Goal: Information Seeking & Learning: Find specific fact

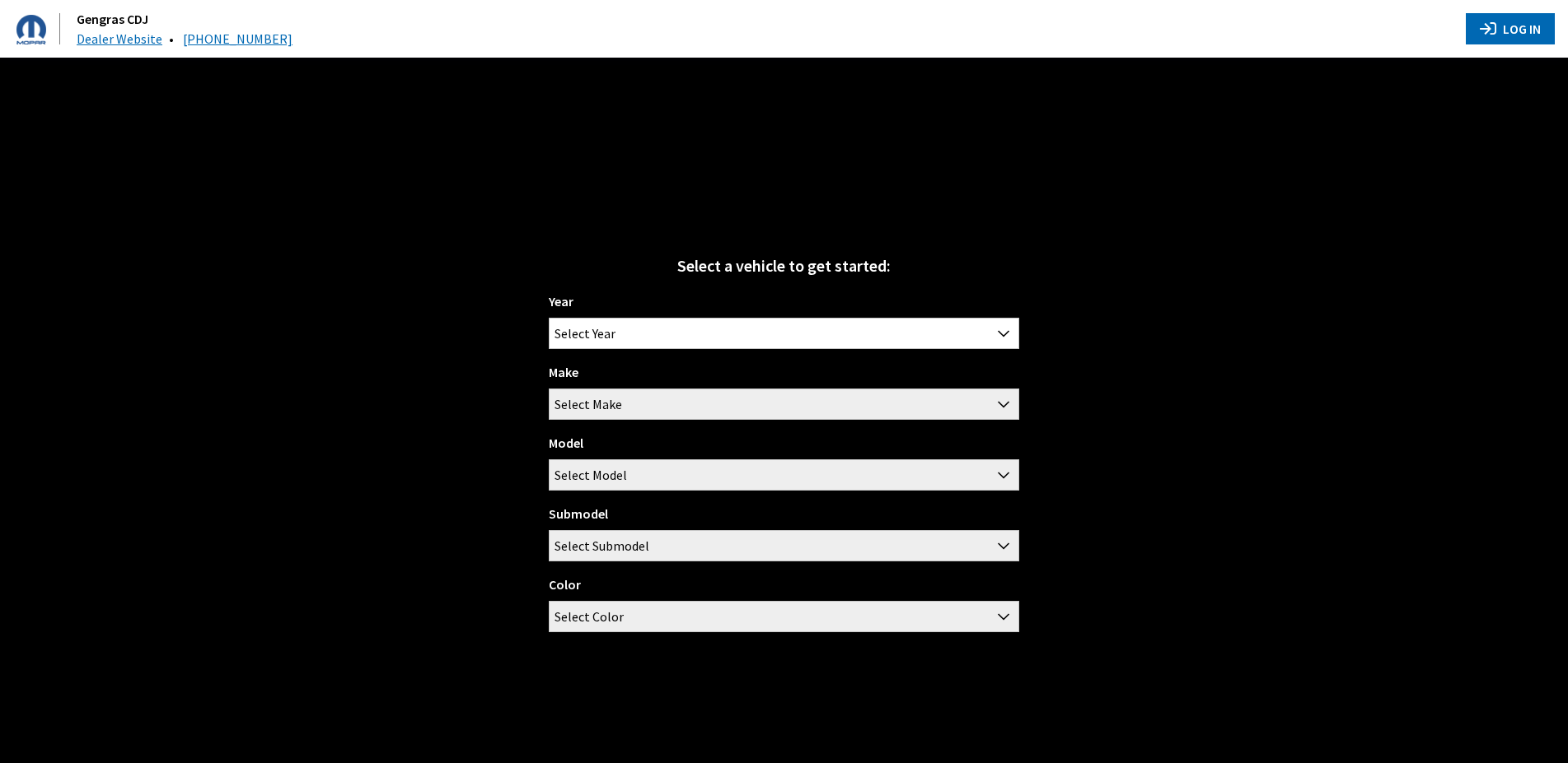
click at [1520, 39] on button "Log In" at bounding box center [1510, 29] width 89 height 32
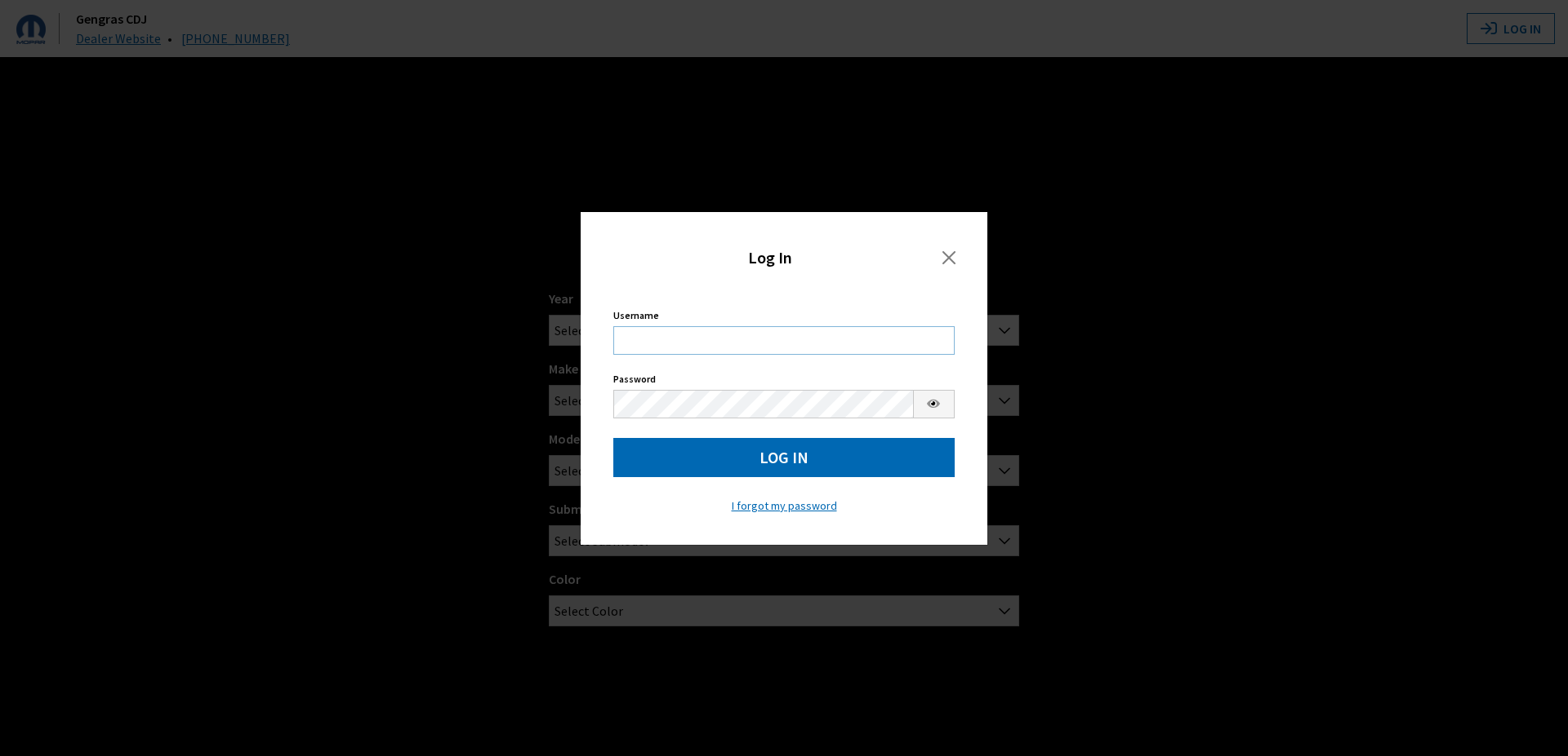
click at [729, 331] on input "Username" at bounding box center [783, 340] width 342 height 29
type input "acote"
click at [769, 458] on button "Log In" at bounding box center [783, 457] width 342 height 39
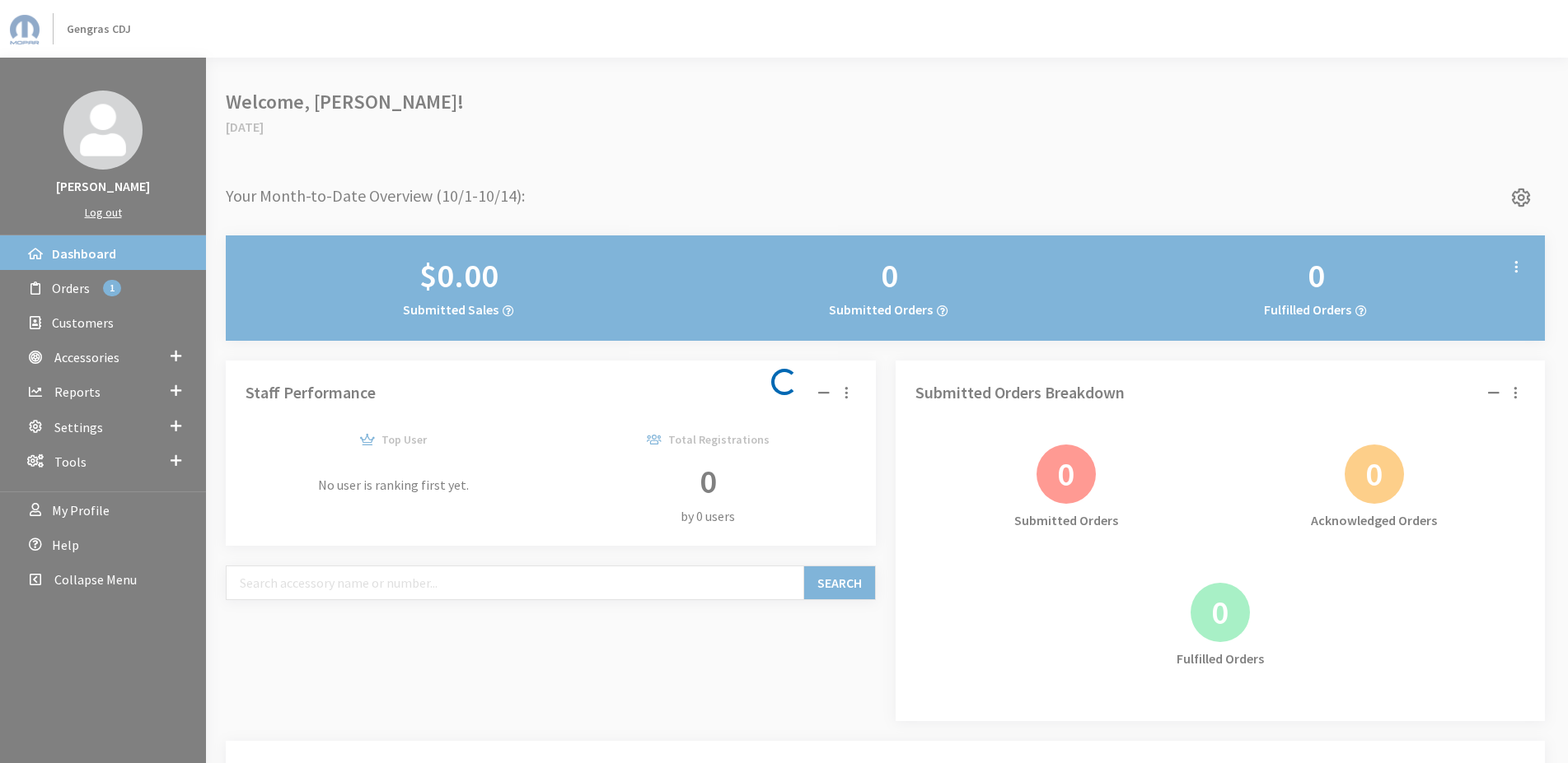
click at [141, 361] on div "Loading..." at bounding box center [784, 381] width 1568 height 763
click at [172, 356] on div "Loading..." at bounding box center [784, 381] width 1568 height 763
click at [177, 355] on div "Loading..." at bounding box center [784, 381] width 1568 height 763
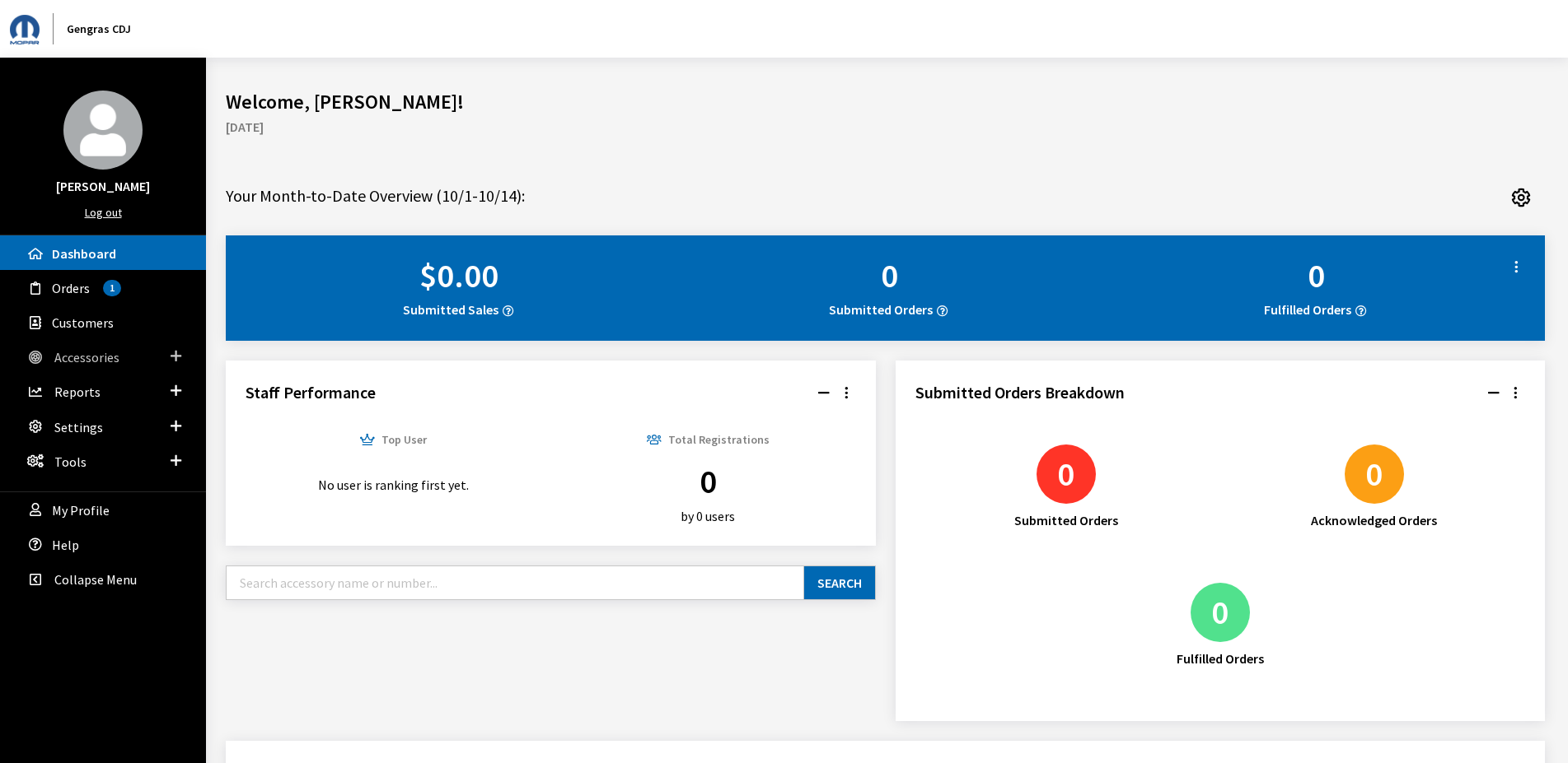
click at [104, 351] on span "Accessories" at bounding box center [87, 357] width 65 height 16
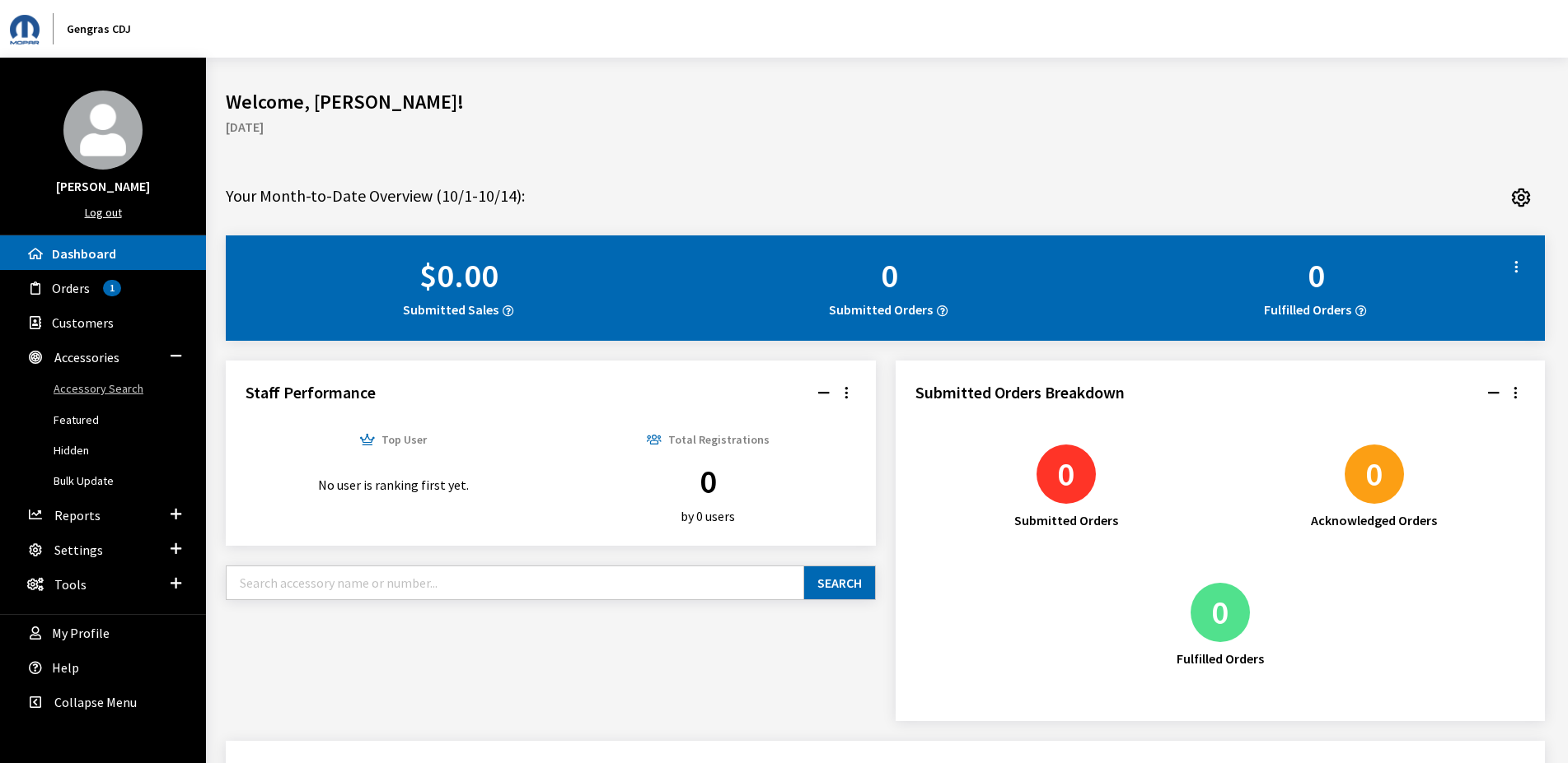
click at [120, 387] on link "Accessory Search" at bounding box center [103, 390] width 206 height 31
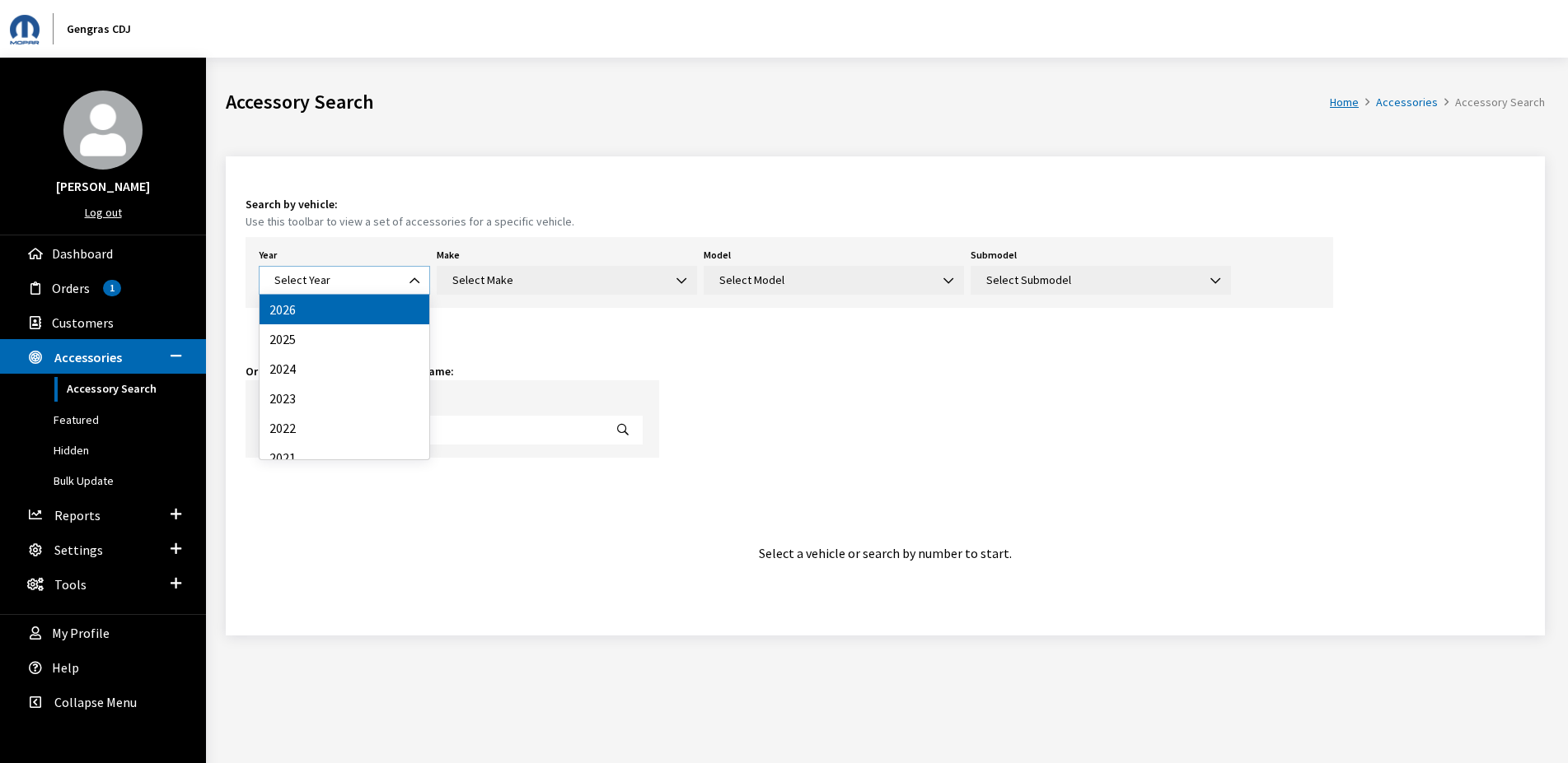
click at [337, 280] on span "Select Year" at bounding box center [345, 280] width 150 height 17
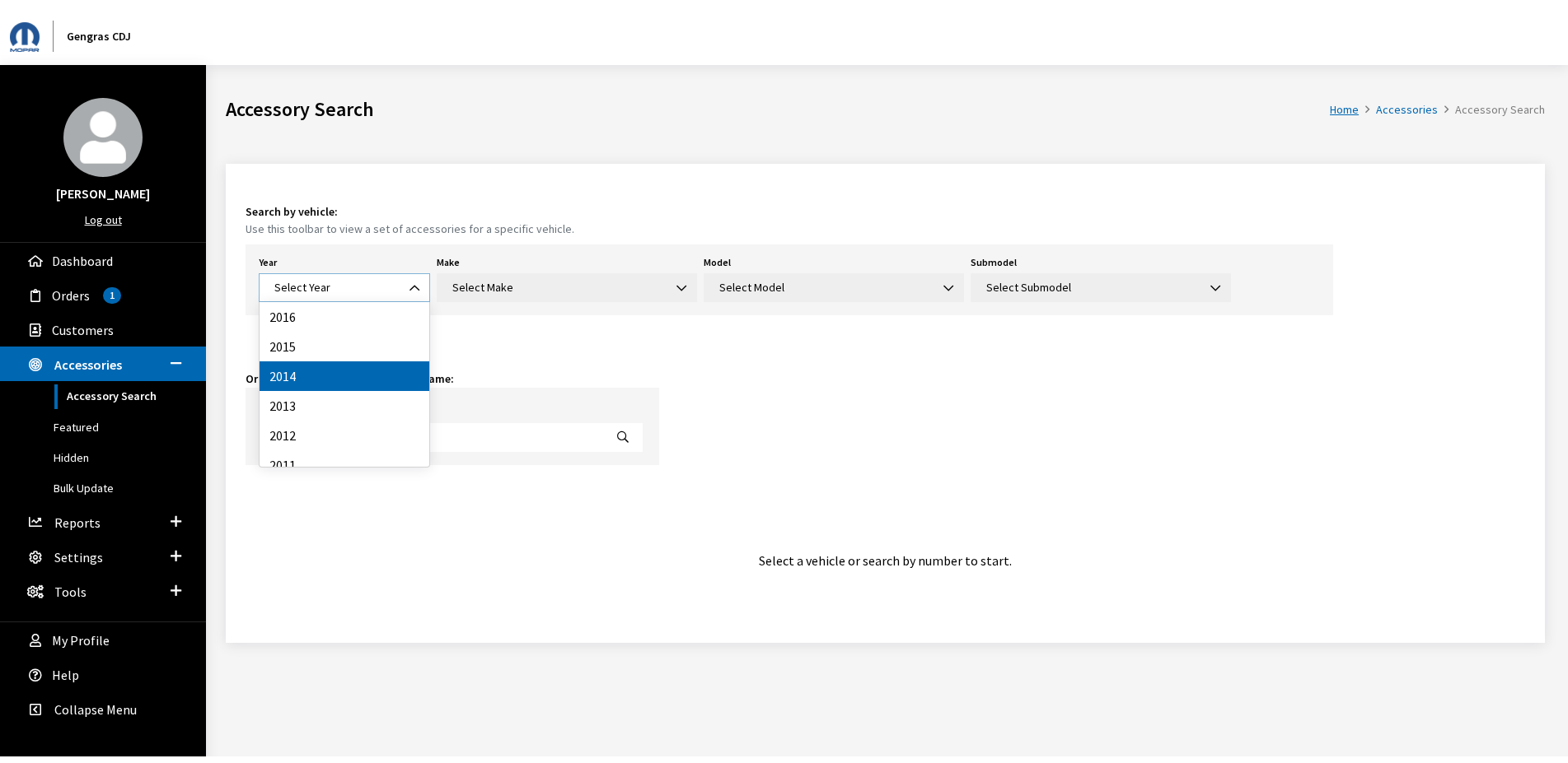
scroll to position [290, 0]
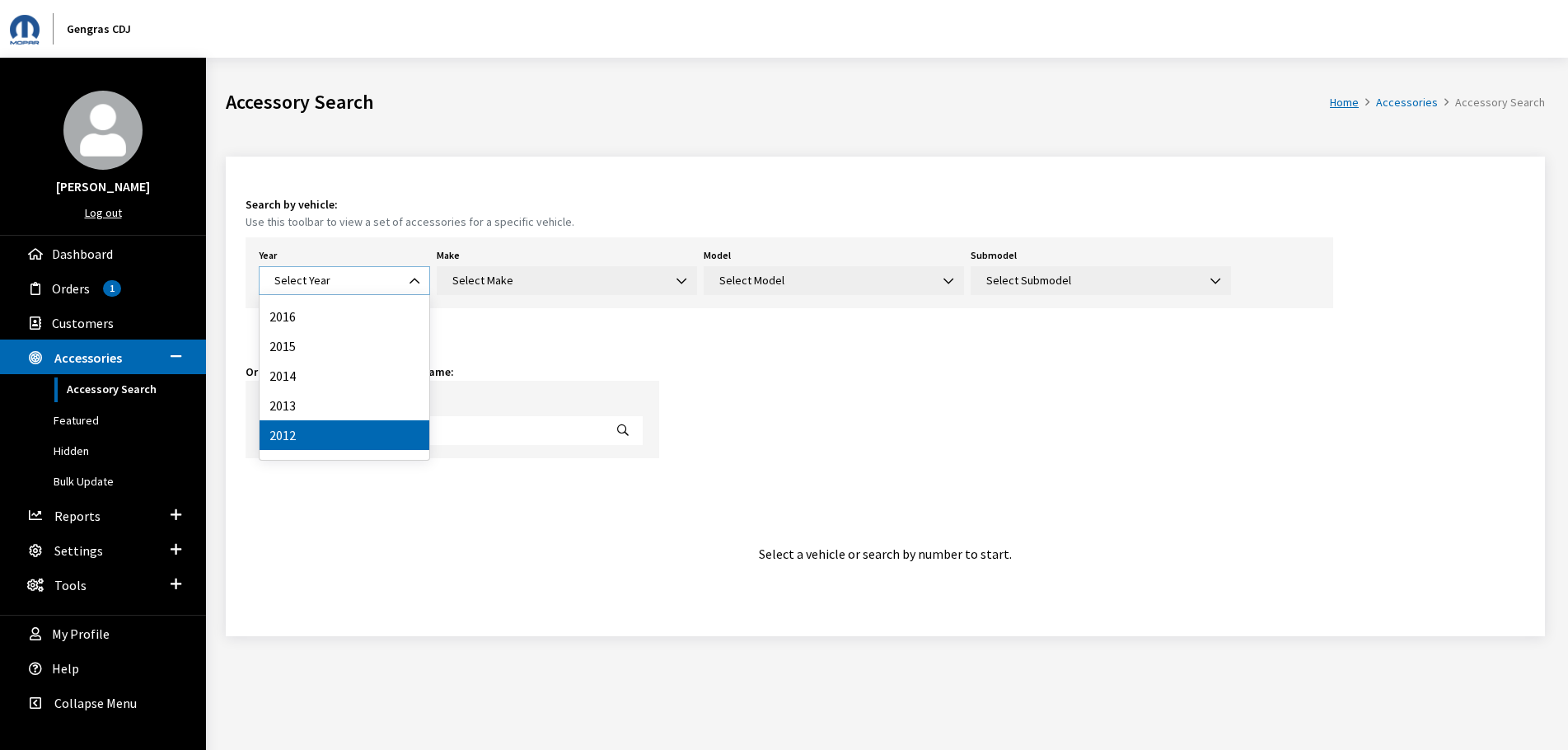
select select "30"
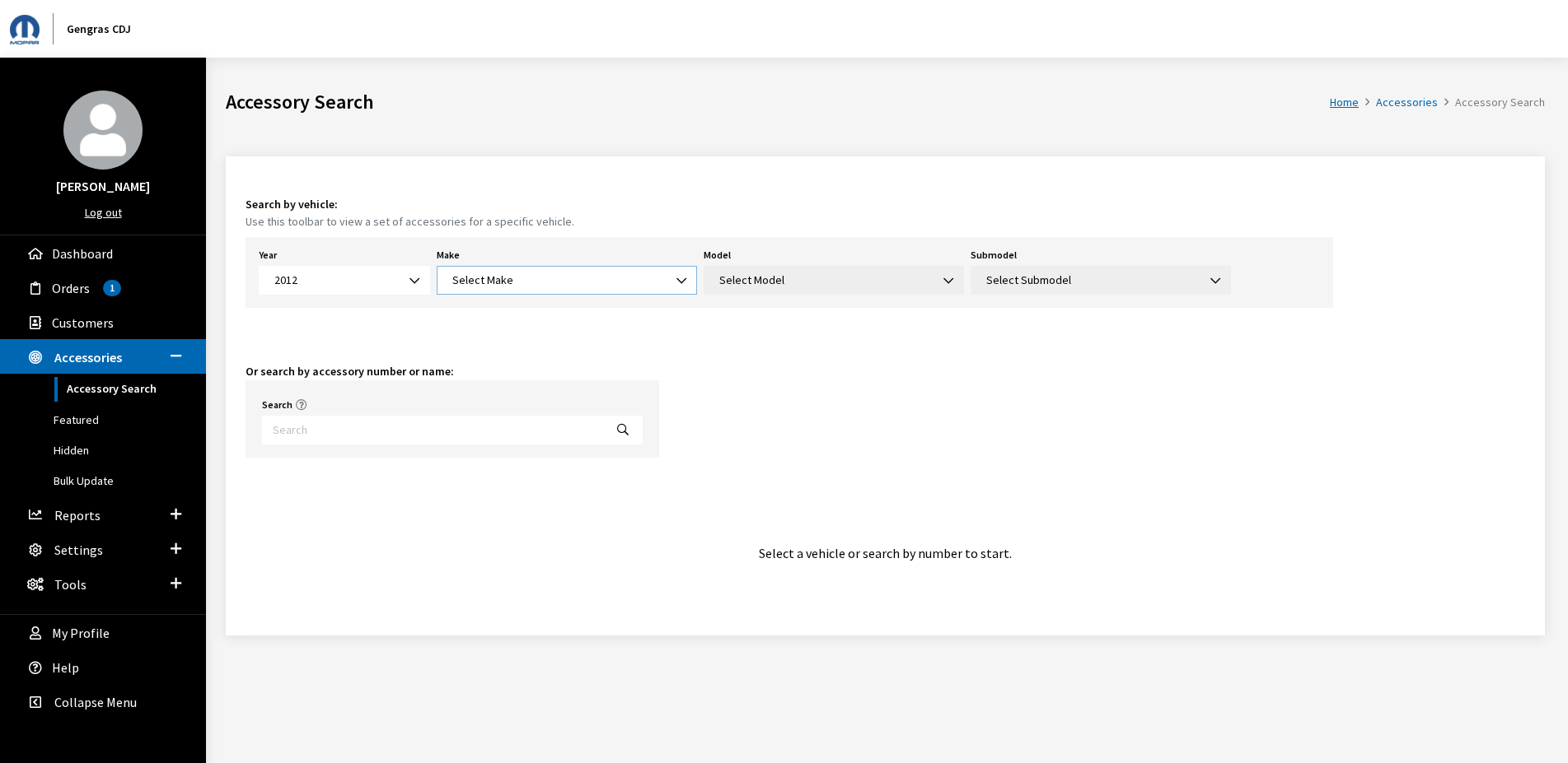
click at [551, 281] on span "Select Make" at bounding box center [567, 280] width 239 height 17
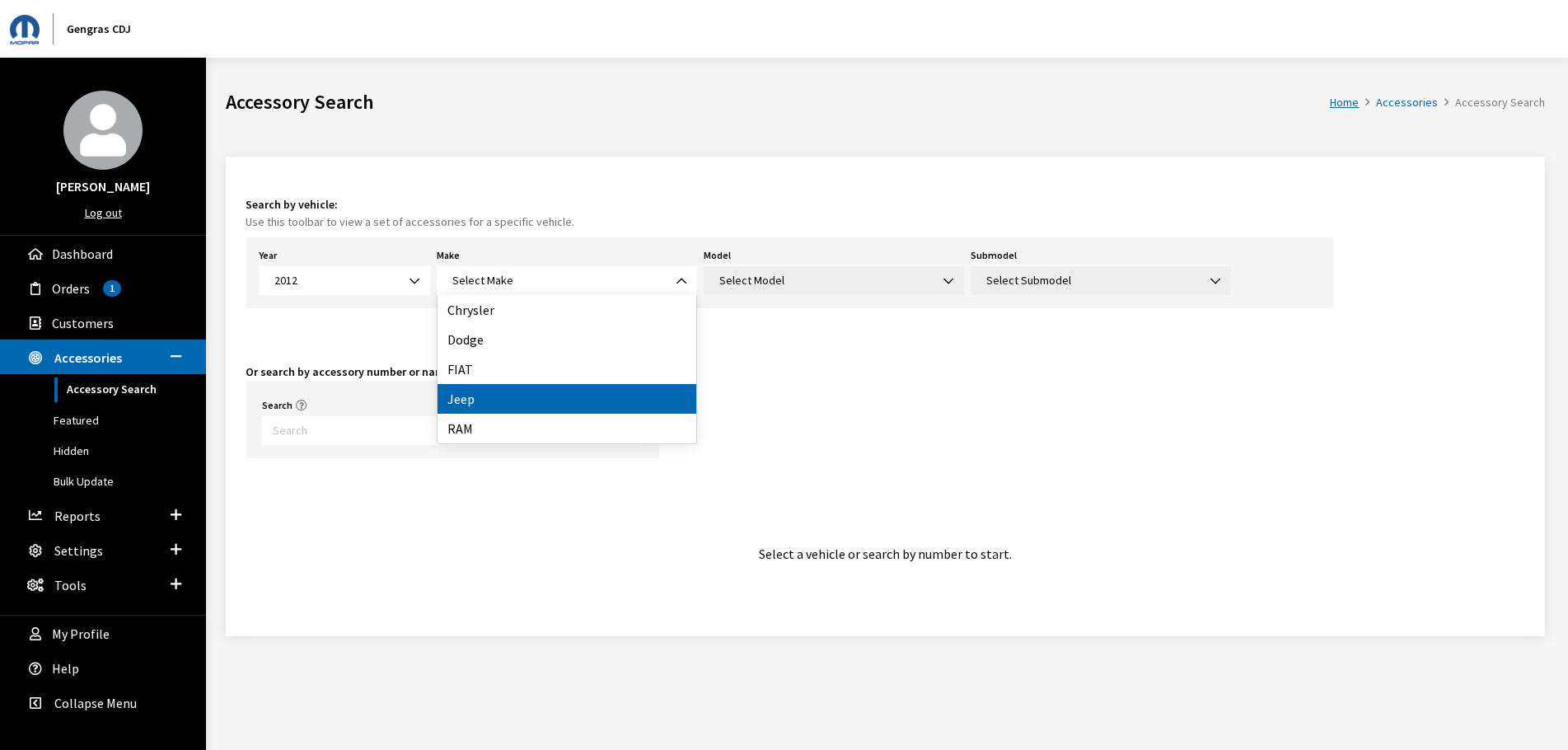
drag, startPoint x: 533, startPoint y: 413, endPoint x: 661, endPoint y: 333, distance: 150.9
select select "16"
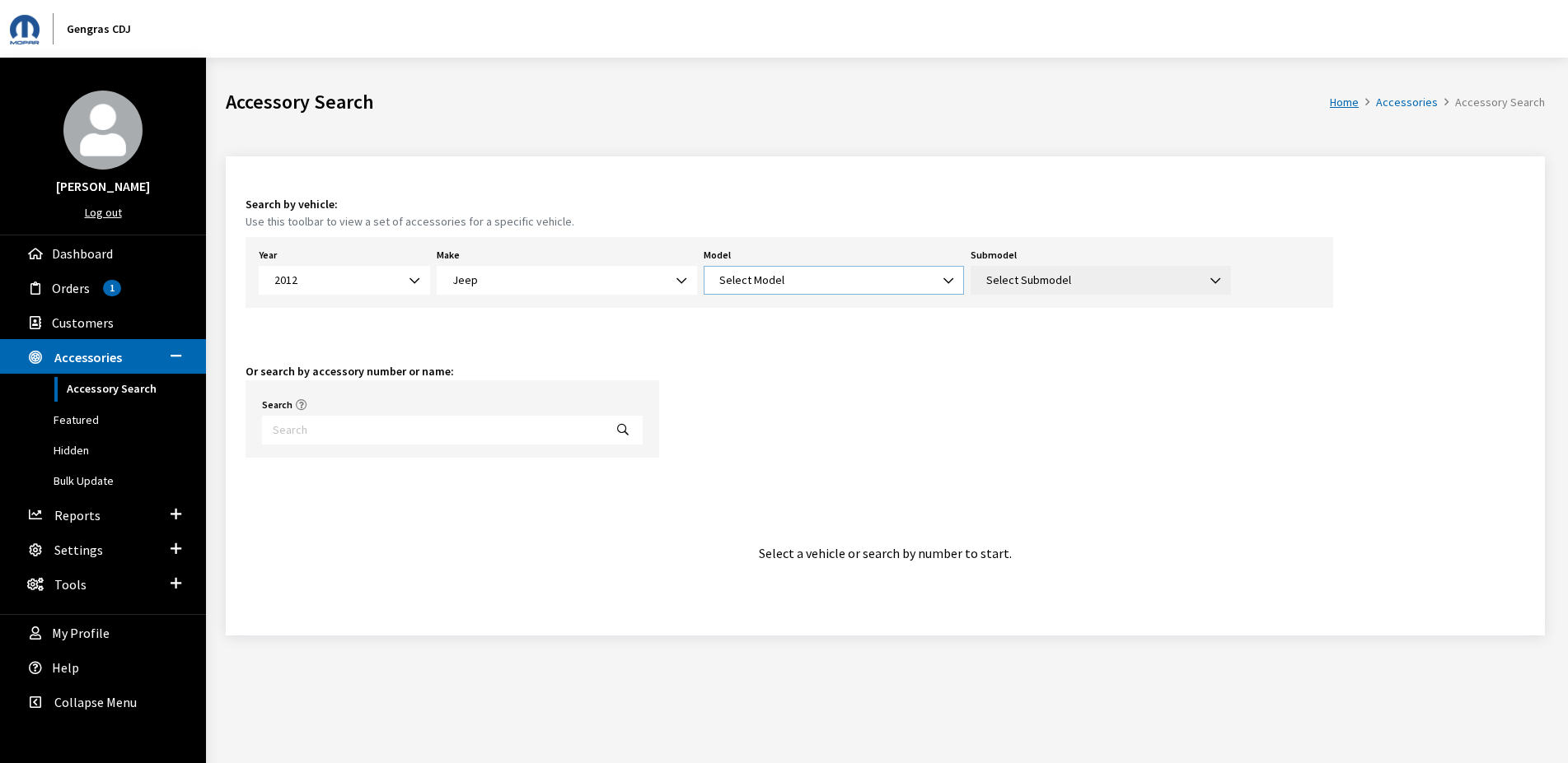
click at [752, 285] on span "Select Model" at bounding box center [752, 279] width 65 height 14
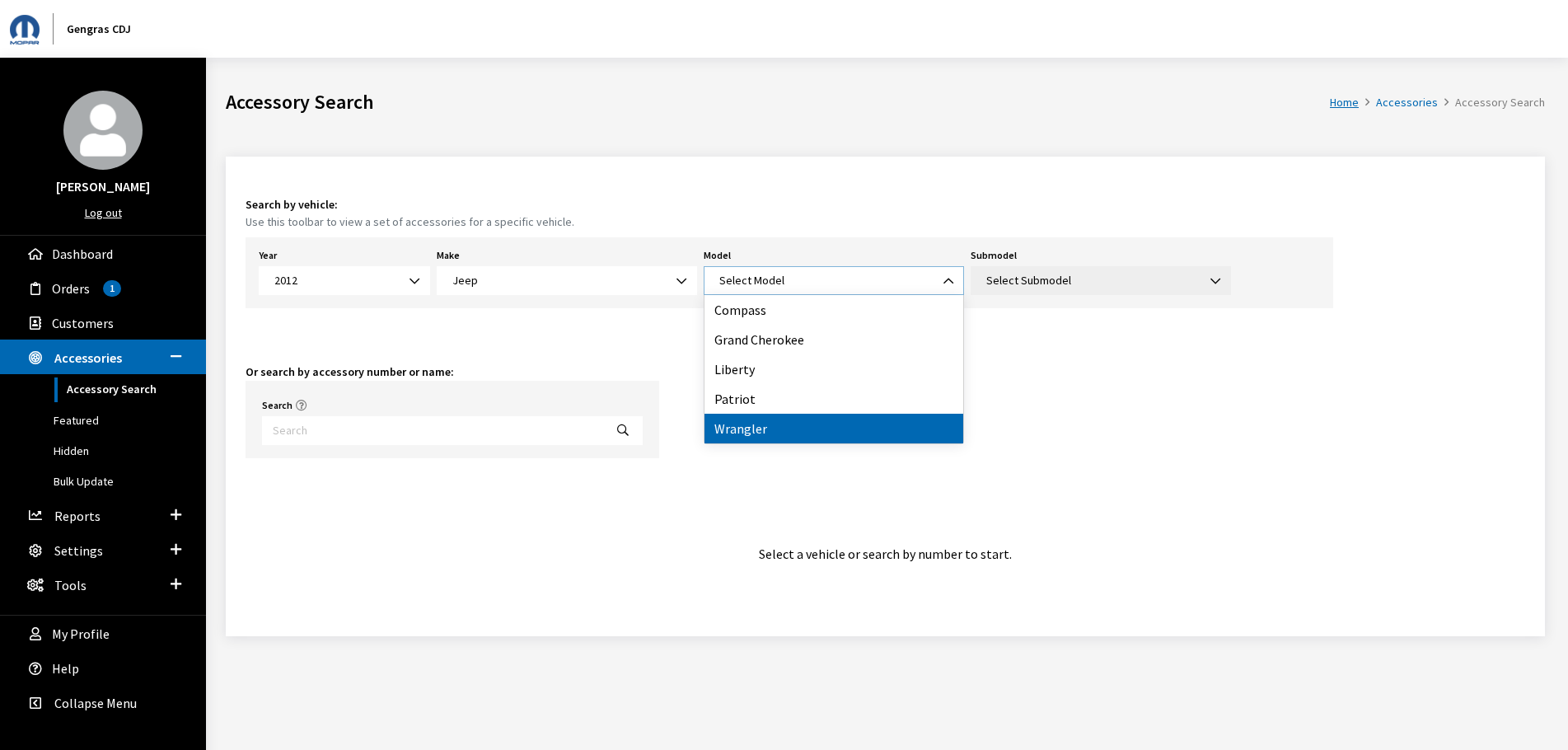
select select "202"
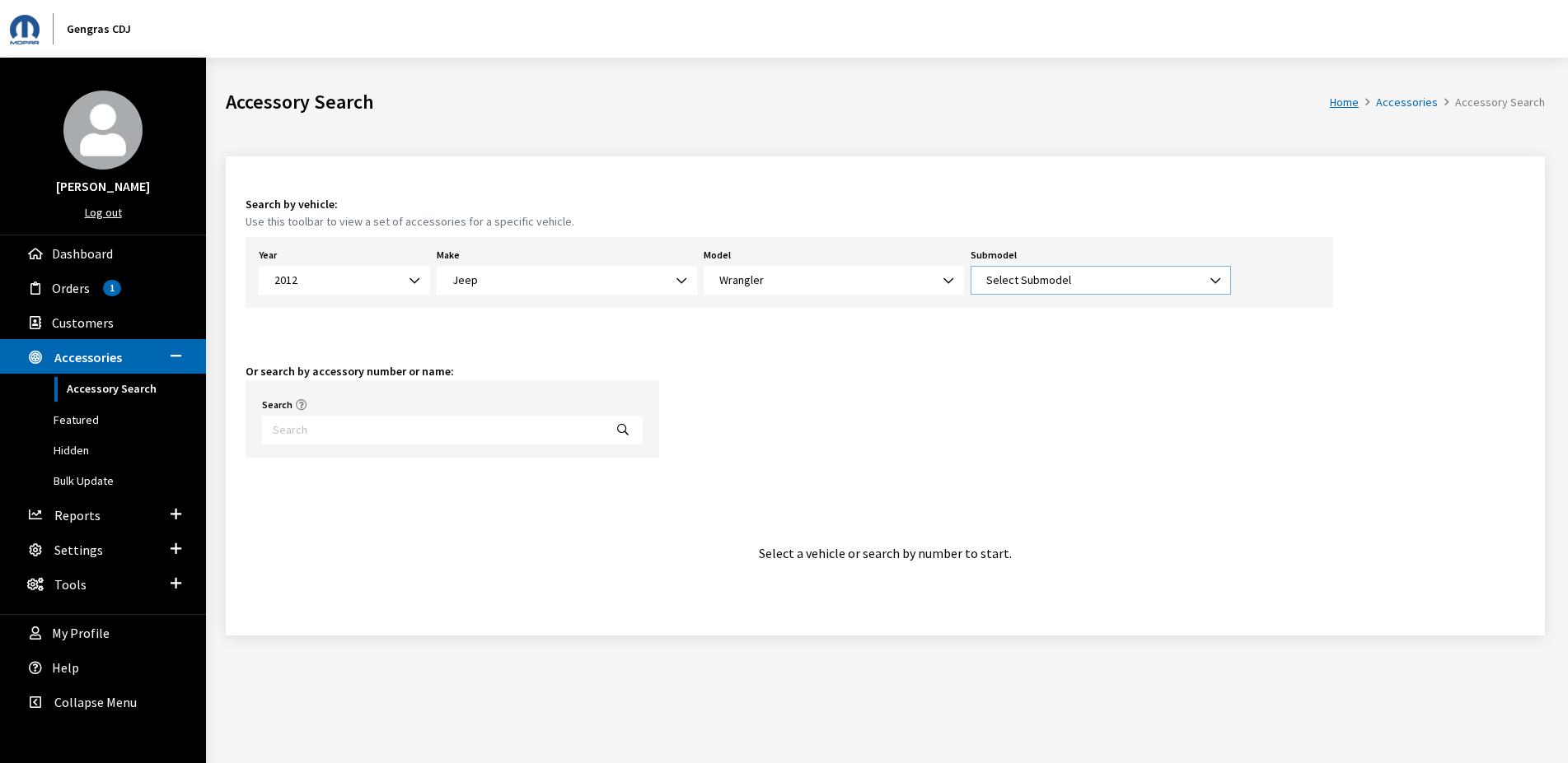
click at [1025, 283] on span "Select Submodel" at bounding box center [1028, 279] width 84 height 14
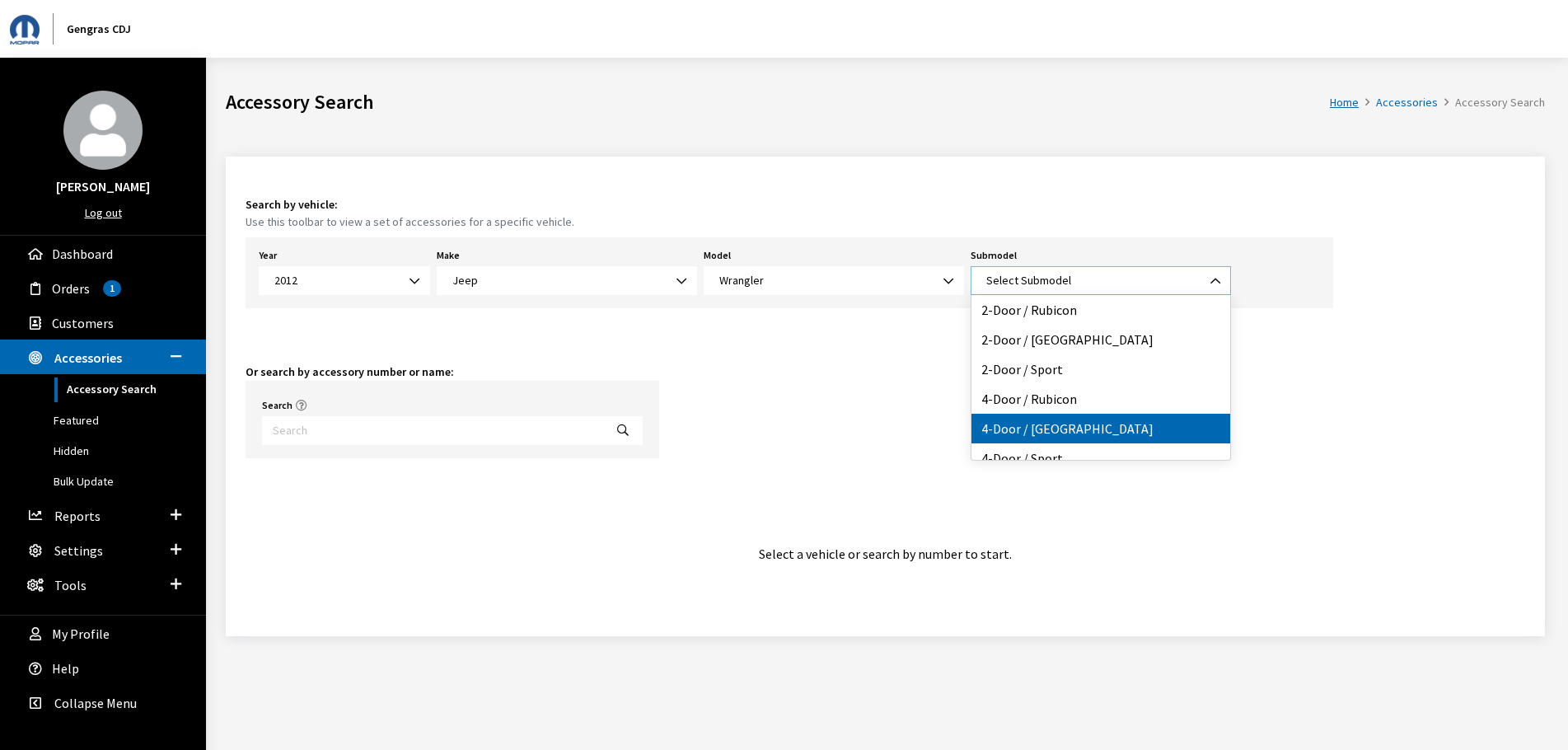
select select "178"
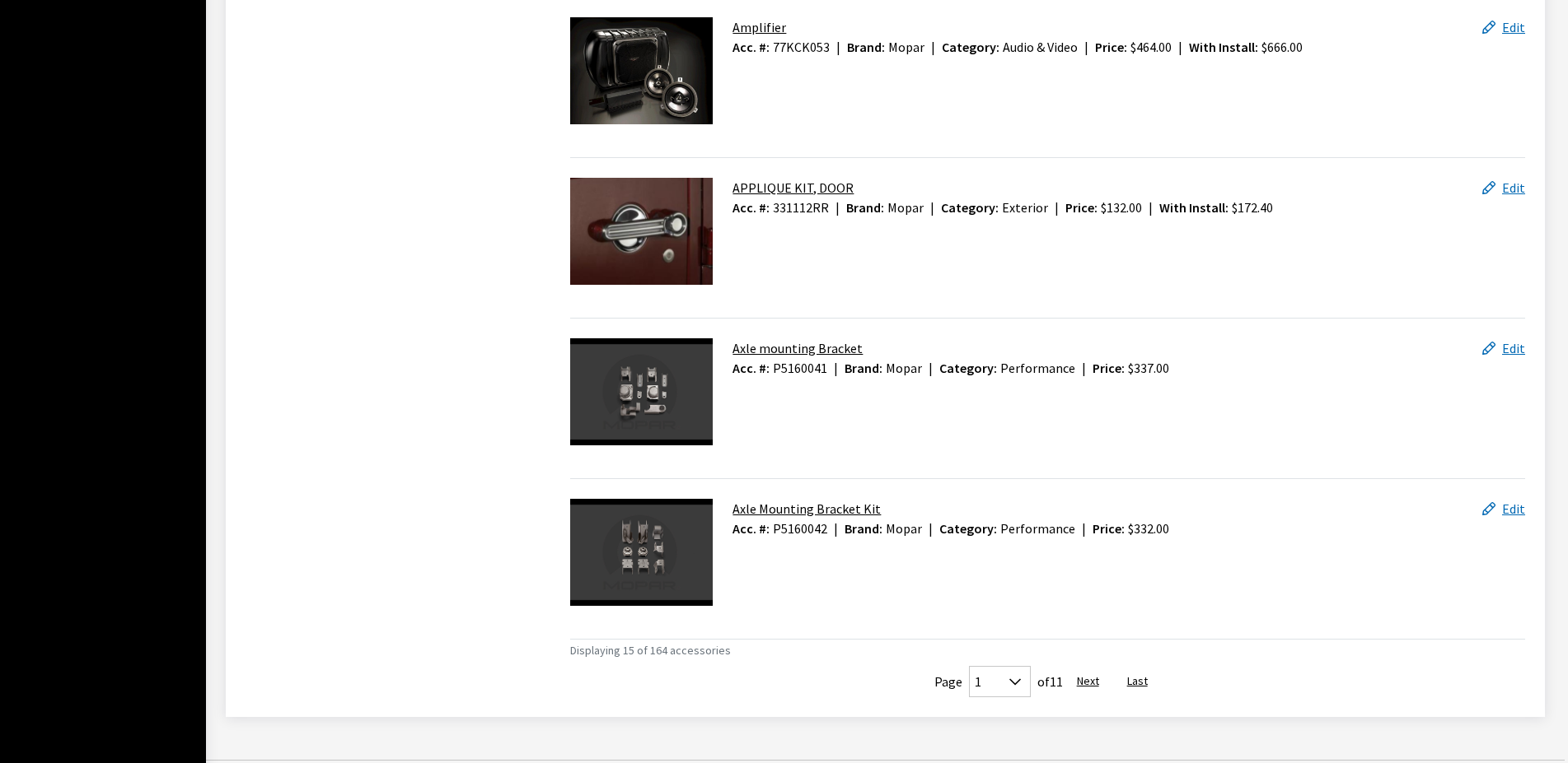
scroll to position [2653, 0]
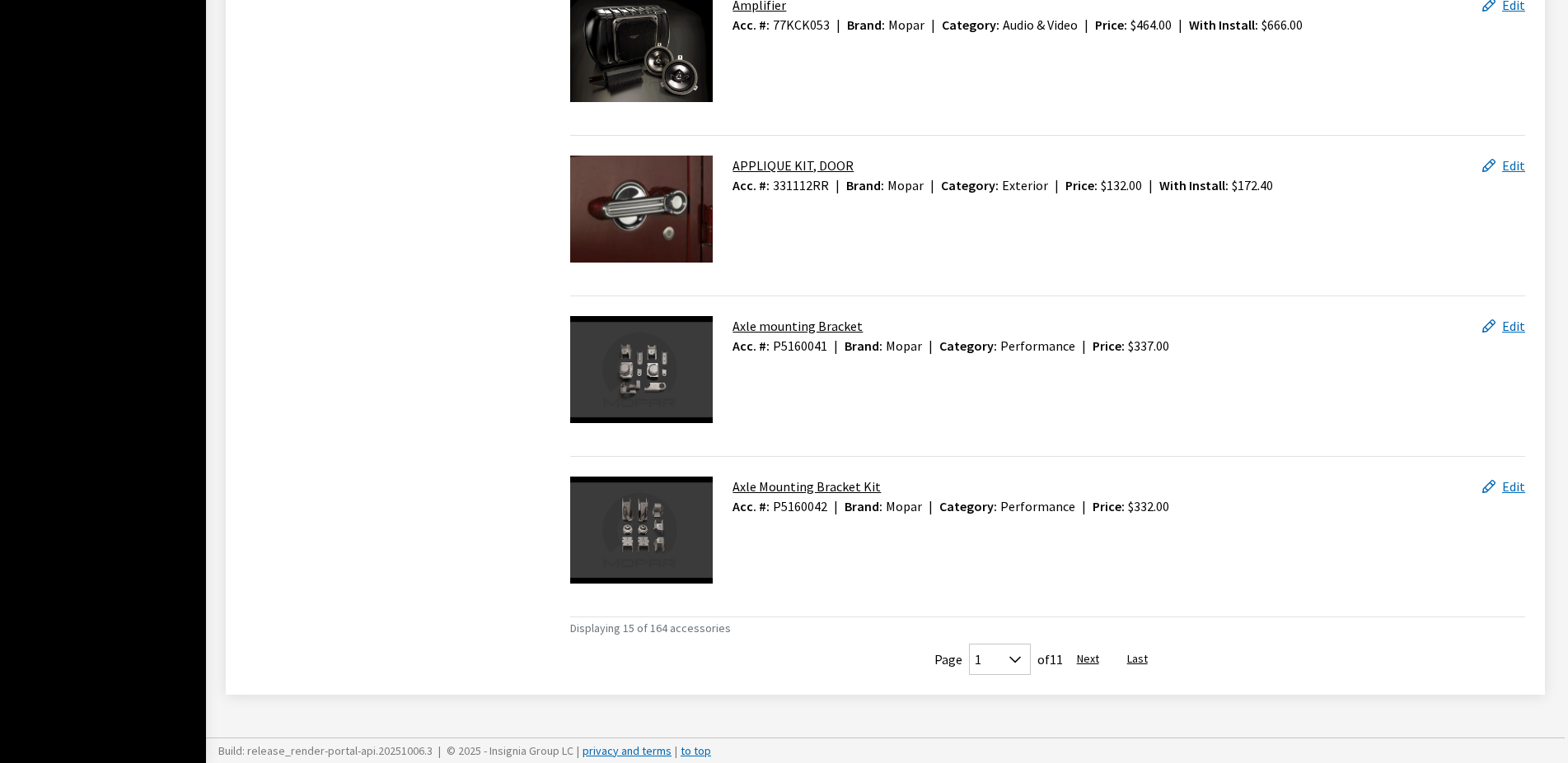
click at [1095, 659] on button "Next" at bounding box center [1088, 659] width 50 height 32
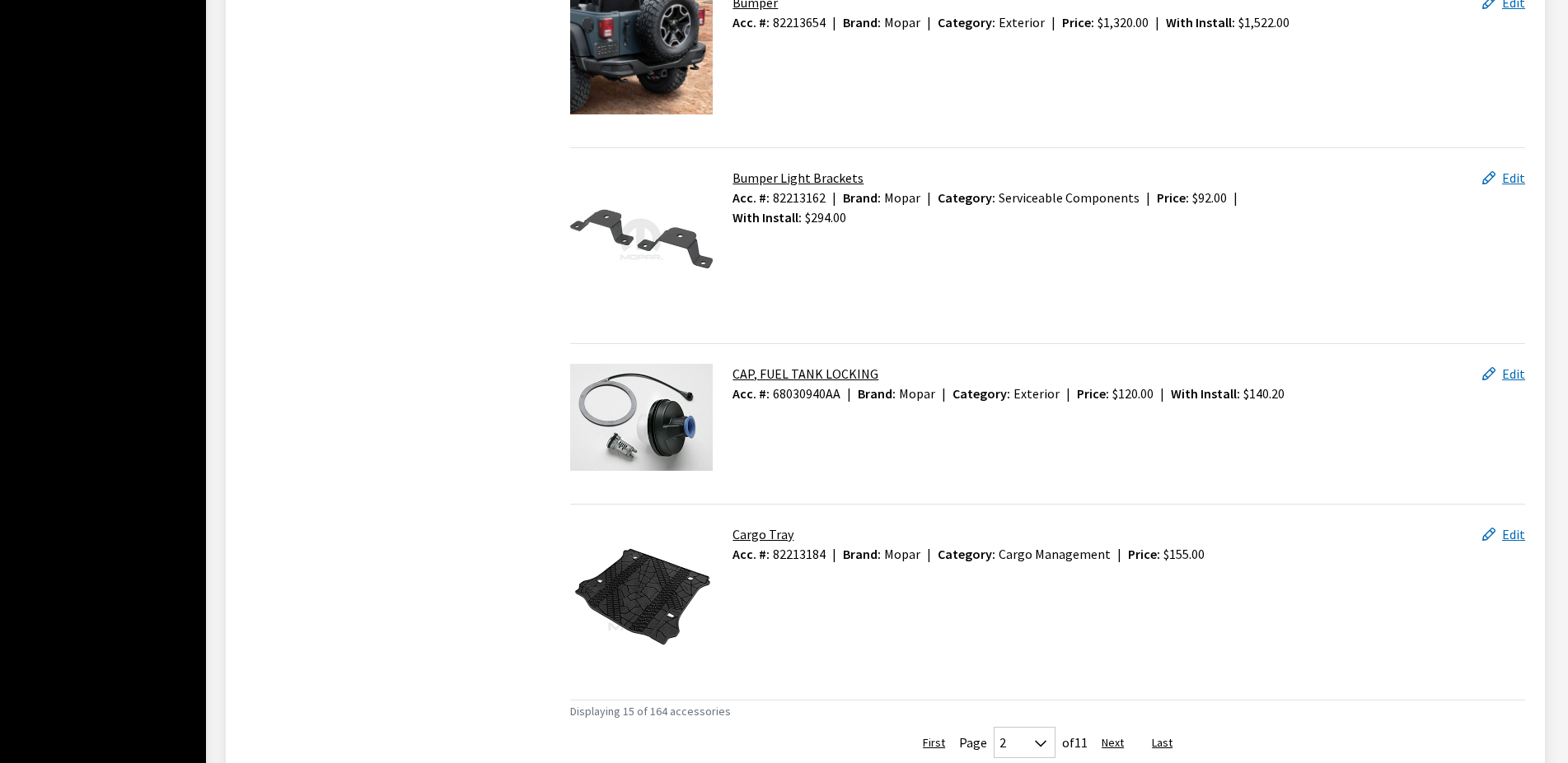
scroll to position [2441, 0]
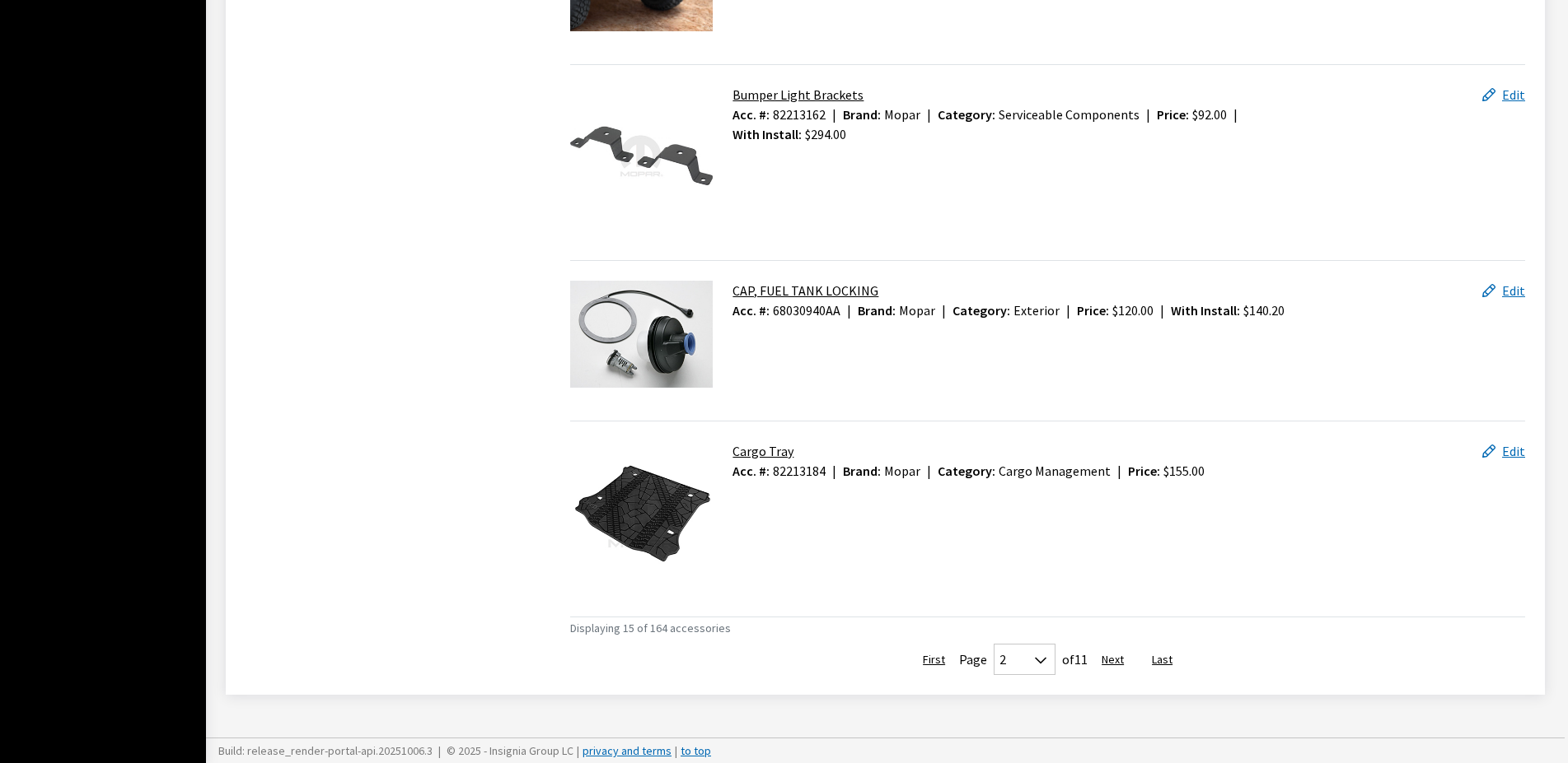
click at [1113, 659] on button "Next" at bounding box center [1113, 659] width 50 height 32
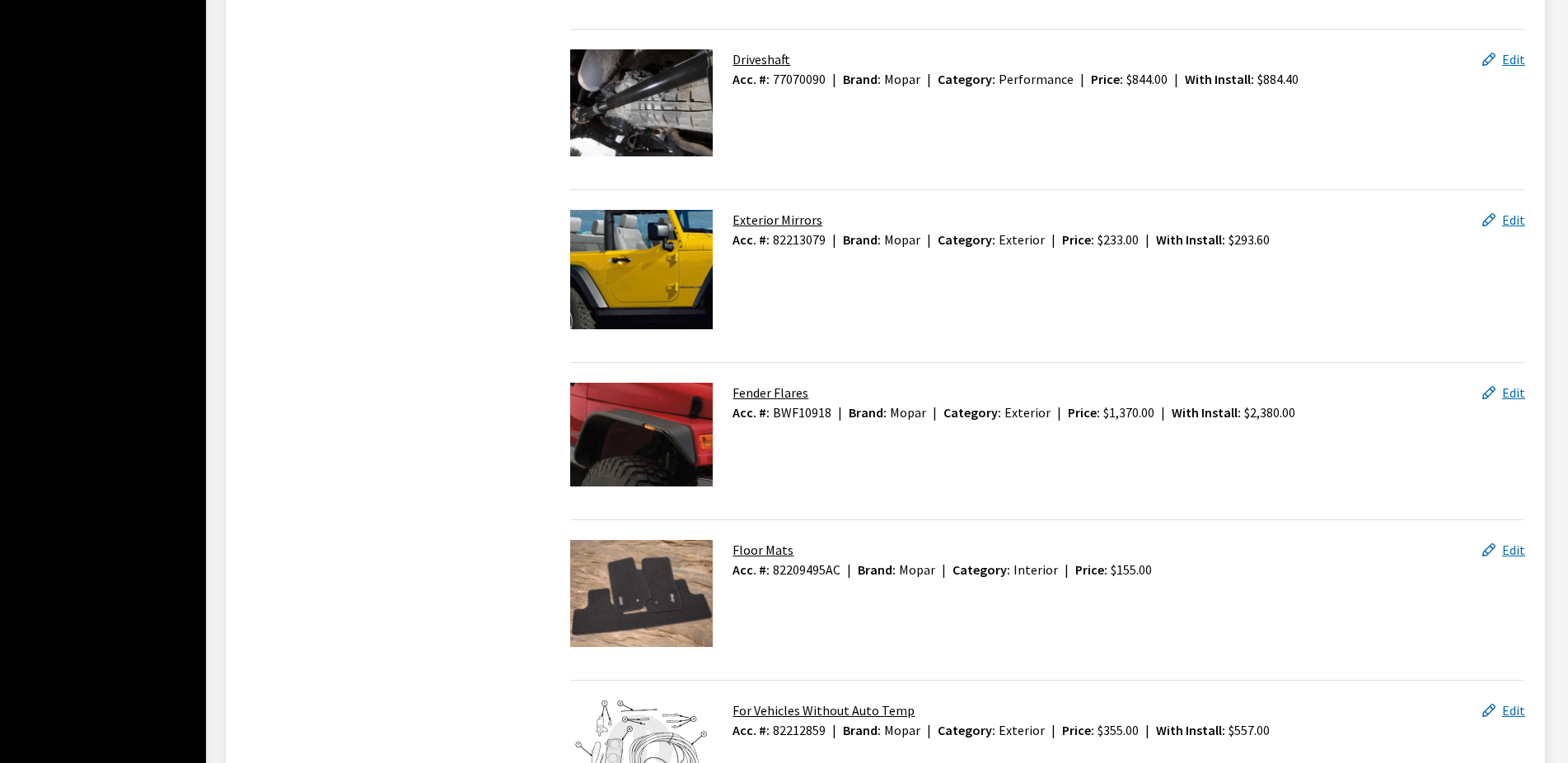
scroll to position [2397, 0]
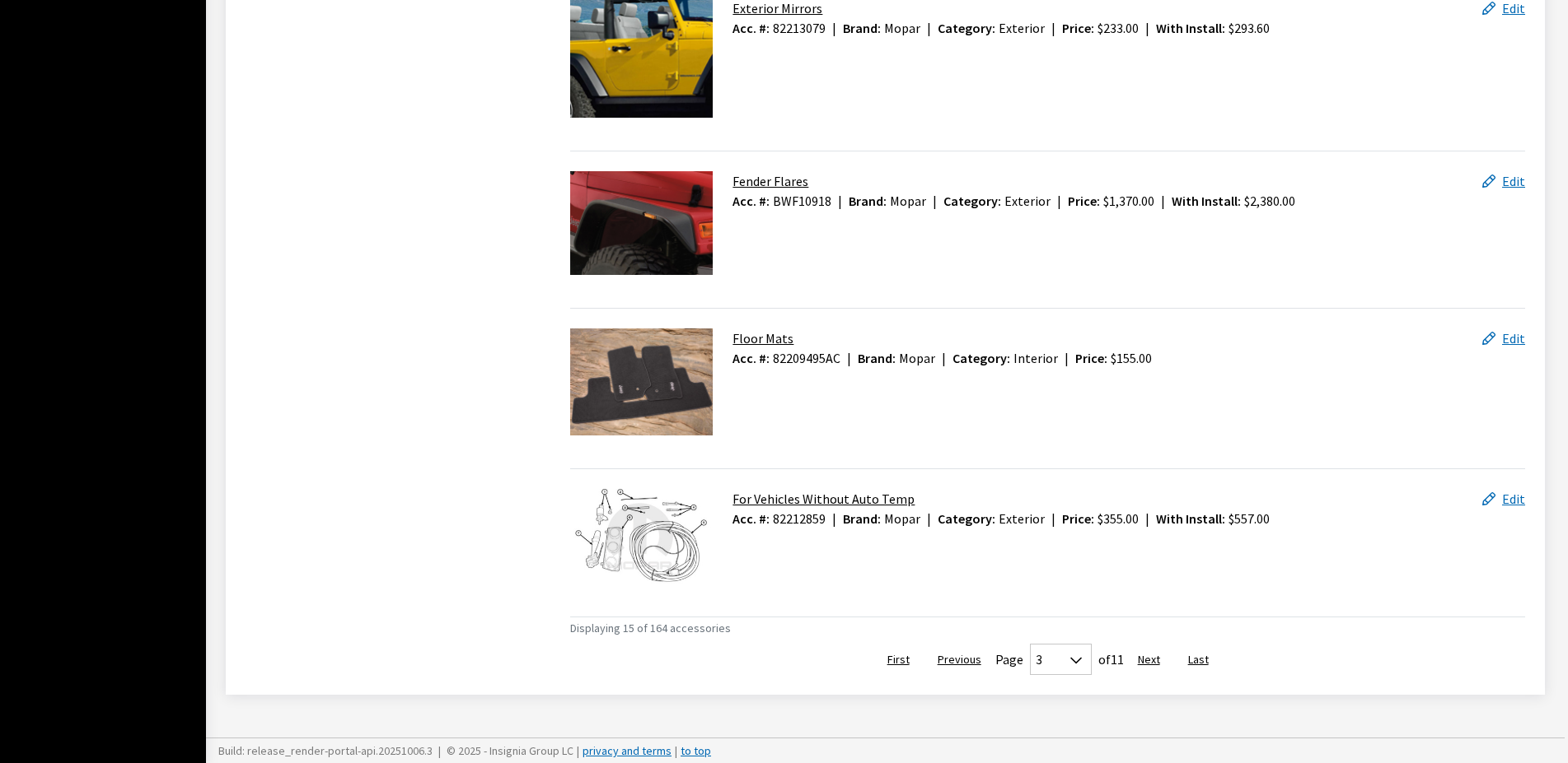
click at [1141, 656] on button "Next" at bounding box center [1148, 659] width 50 height 32
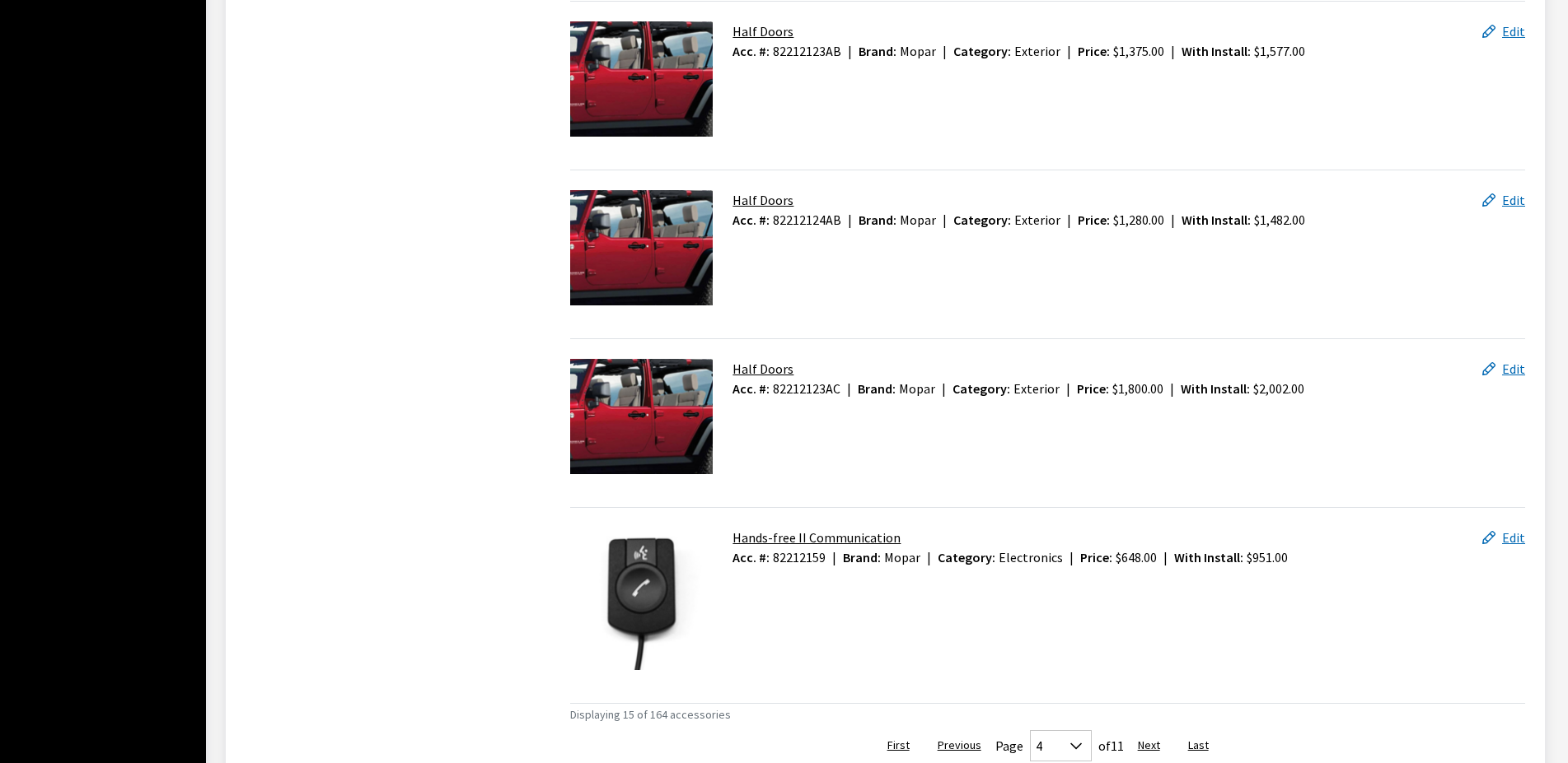
scroll to position [2459, 0]
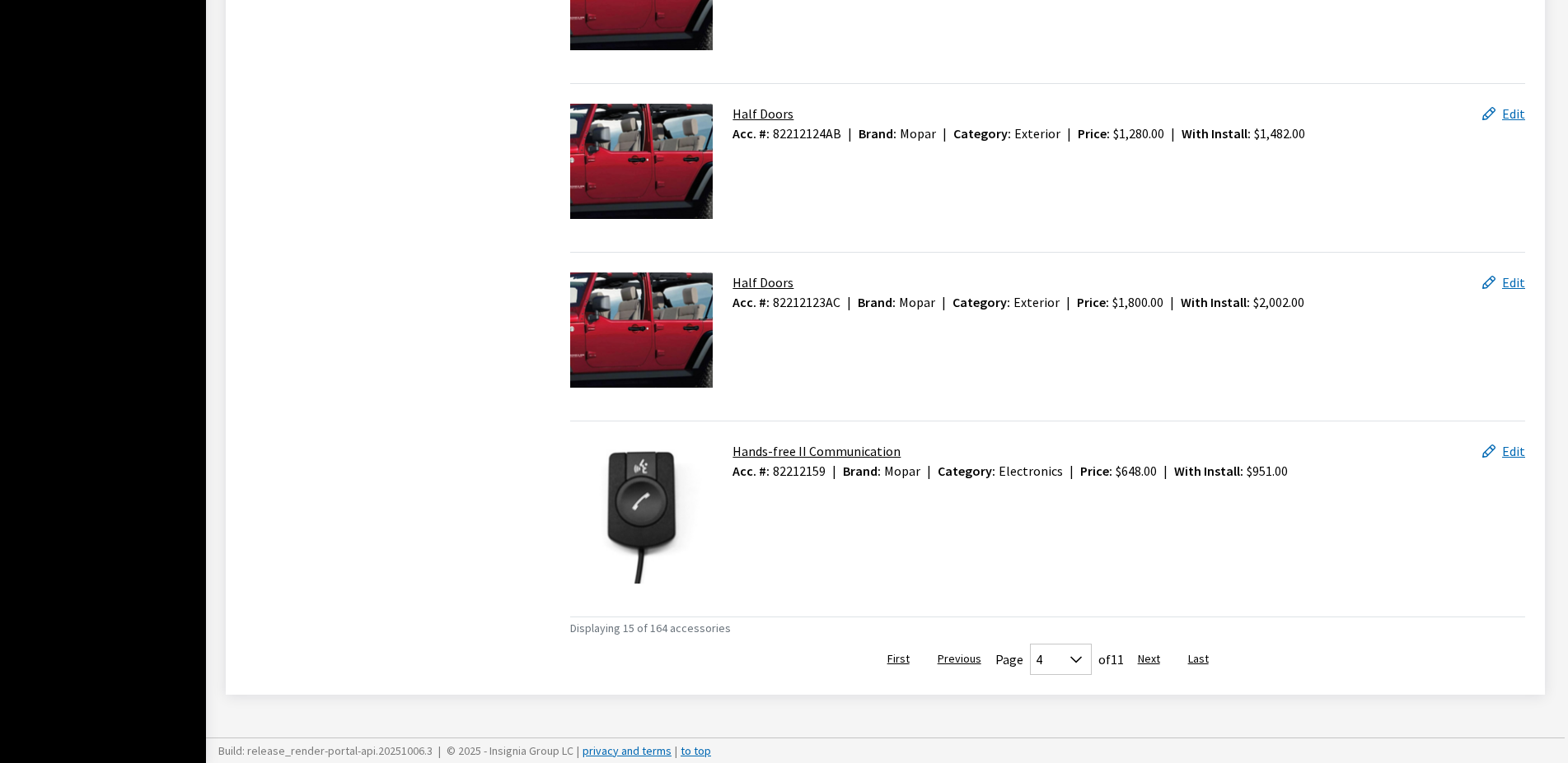
click at [1146, 662] on button "Next" at bounding box center [1148, 659] width 50 height 32
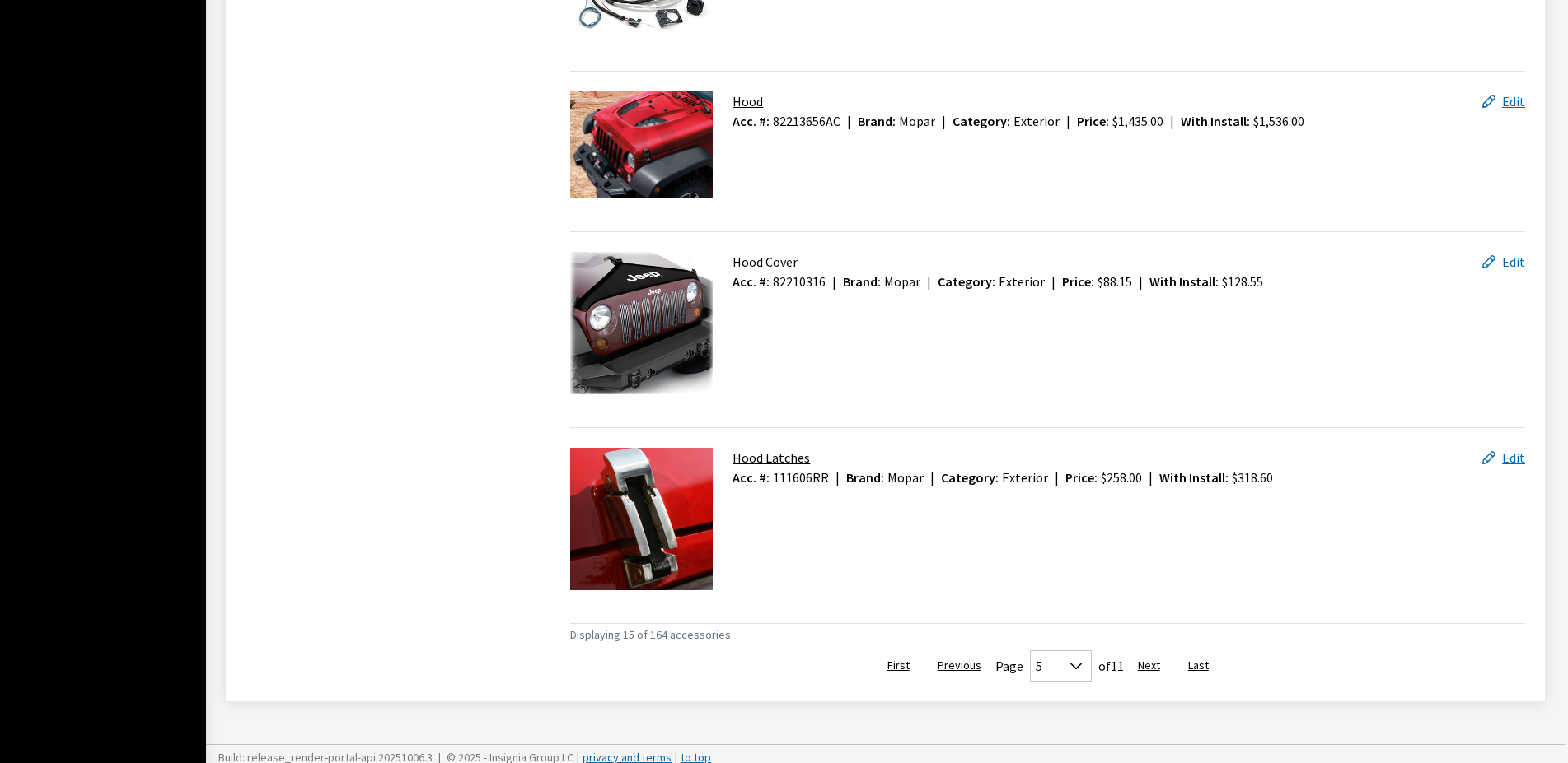
scroll to position [2423, 0]
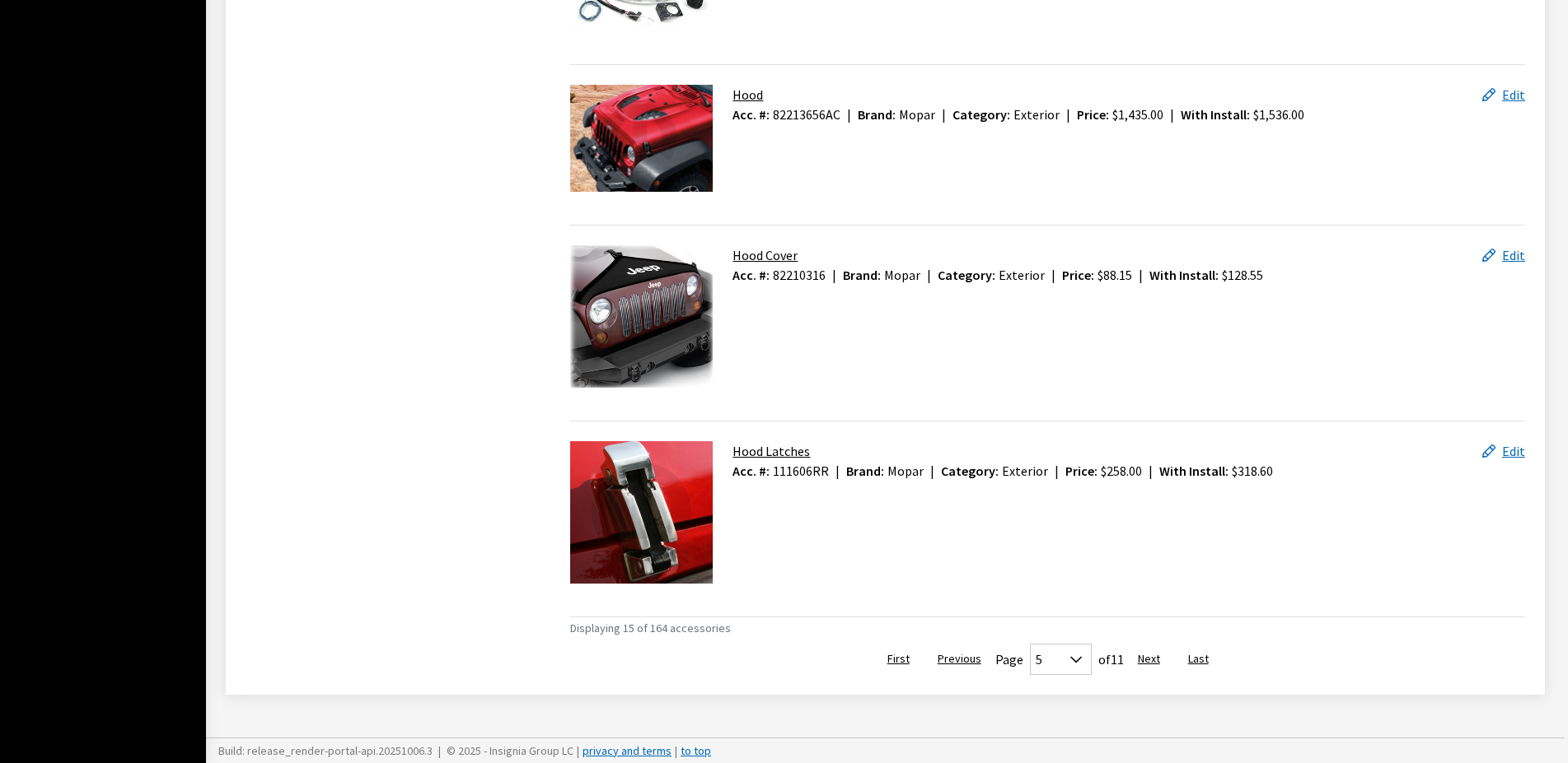
click at [1138, 656] on button "Next" at bounding box center [1148, 659] width 50 height 32
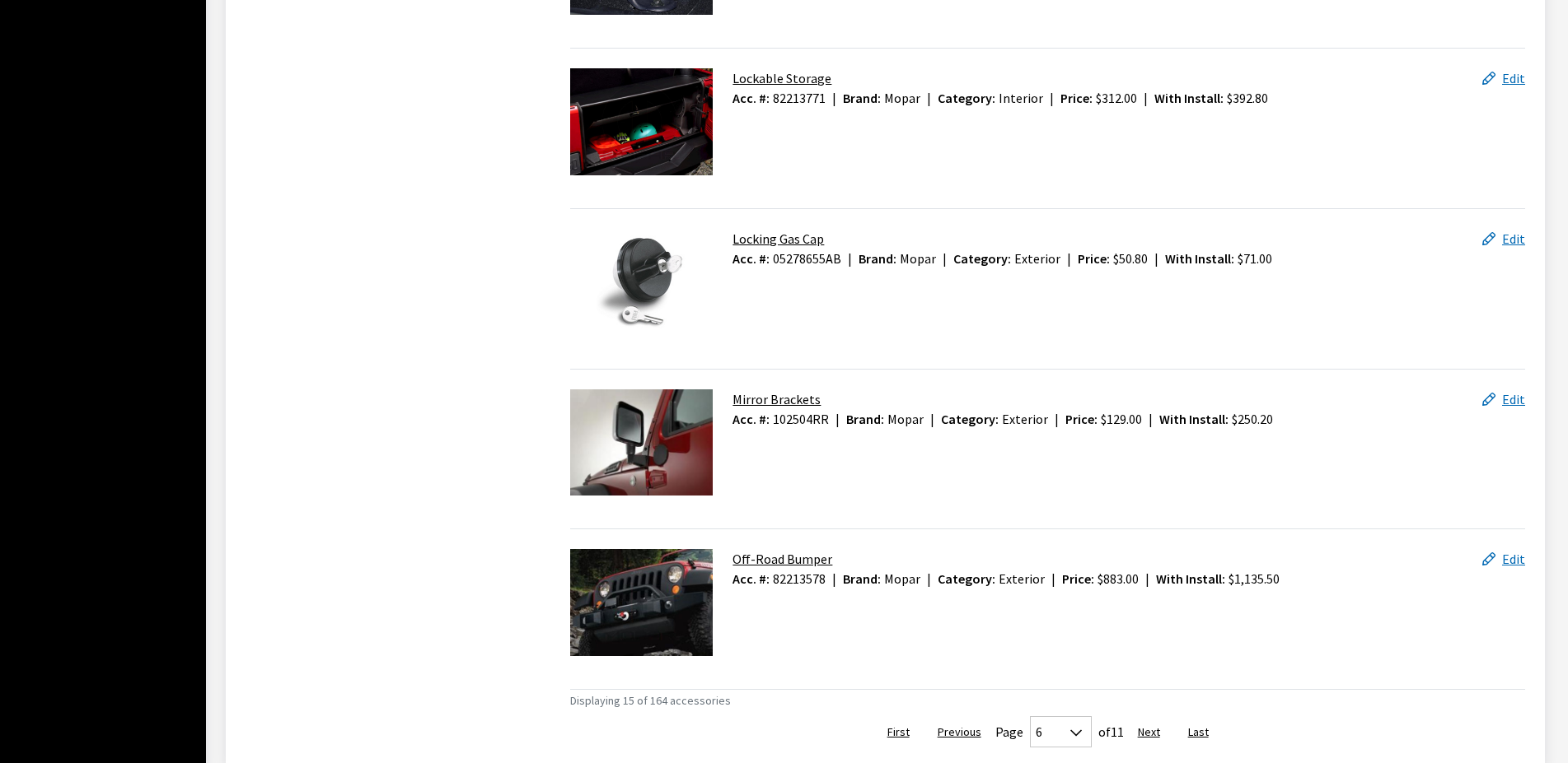
scroll to position [2470, 0]
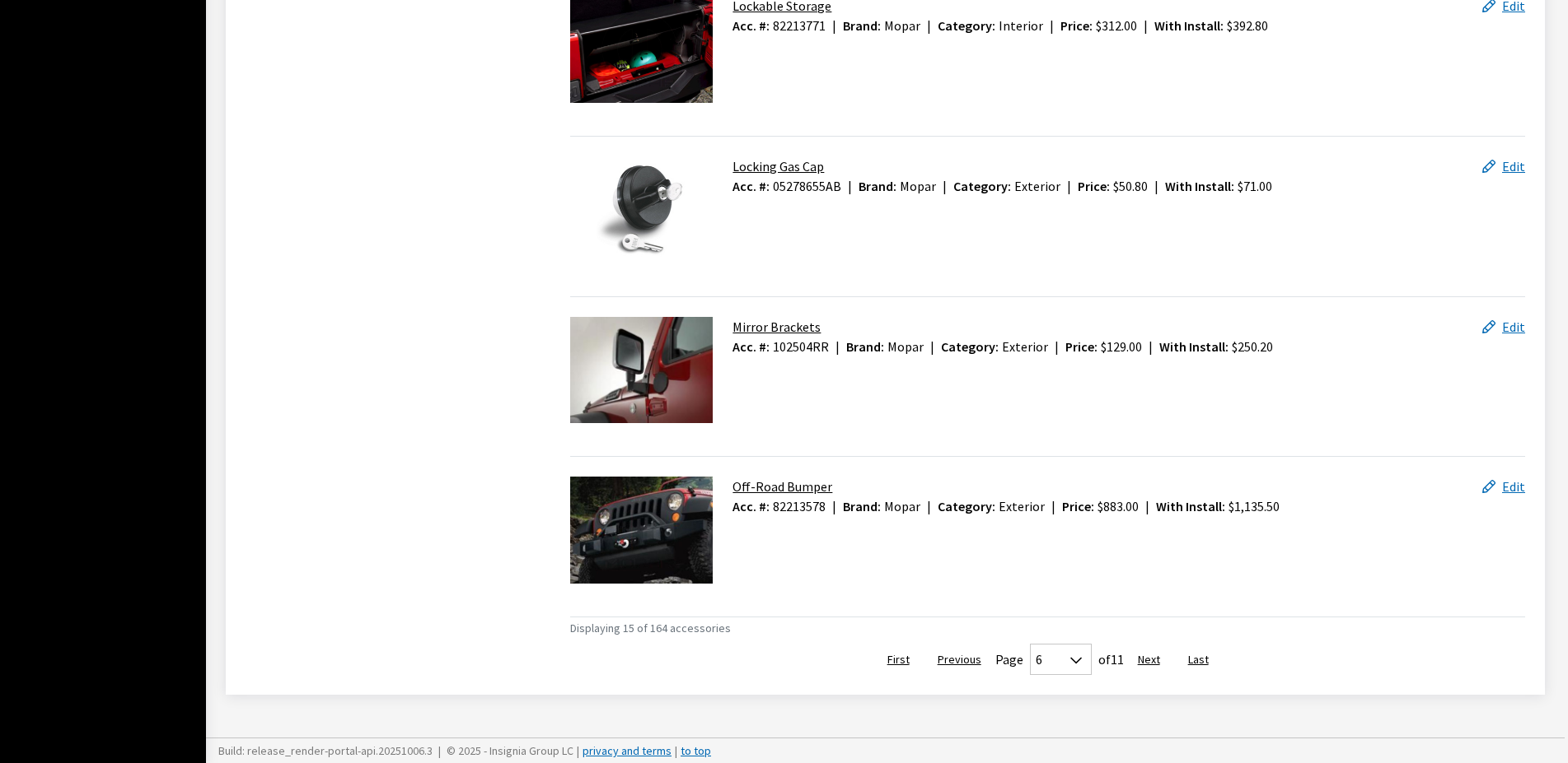
click at [1142, 658] on button "Next" at bounding box center [1148, 659] width 50 height 32
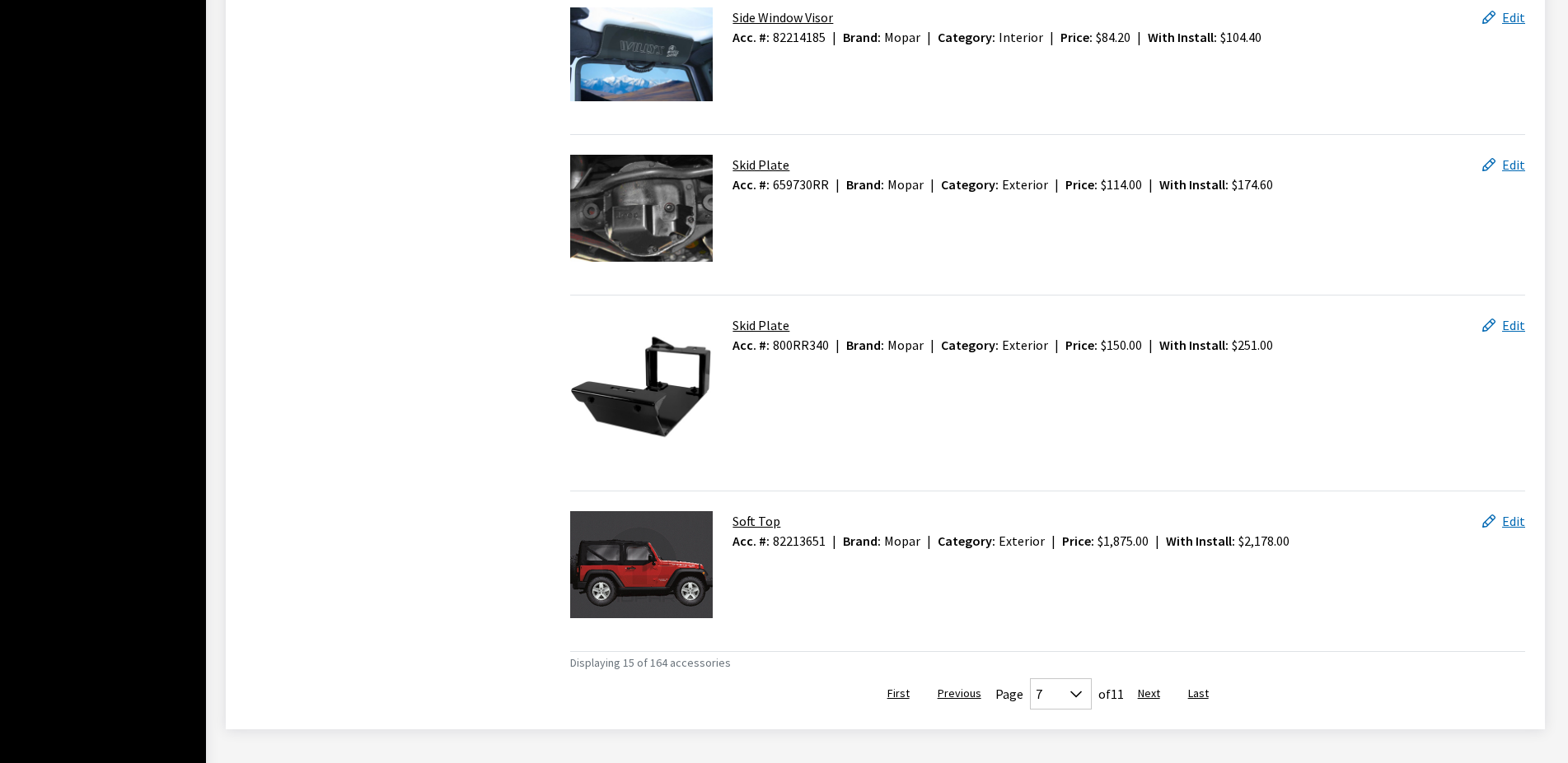
scroll to position [2383, 0]
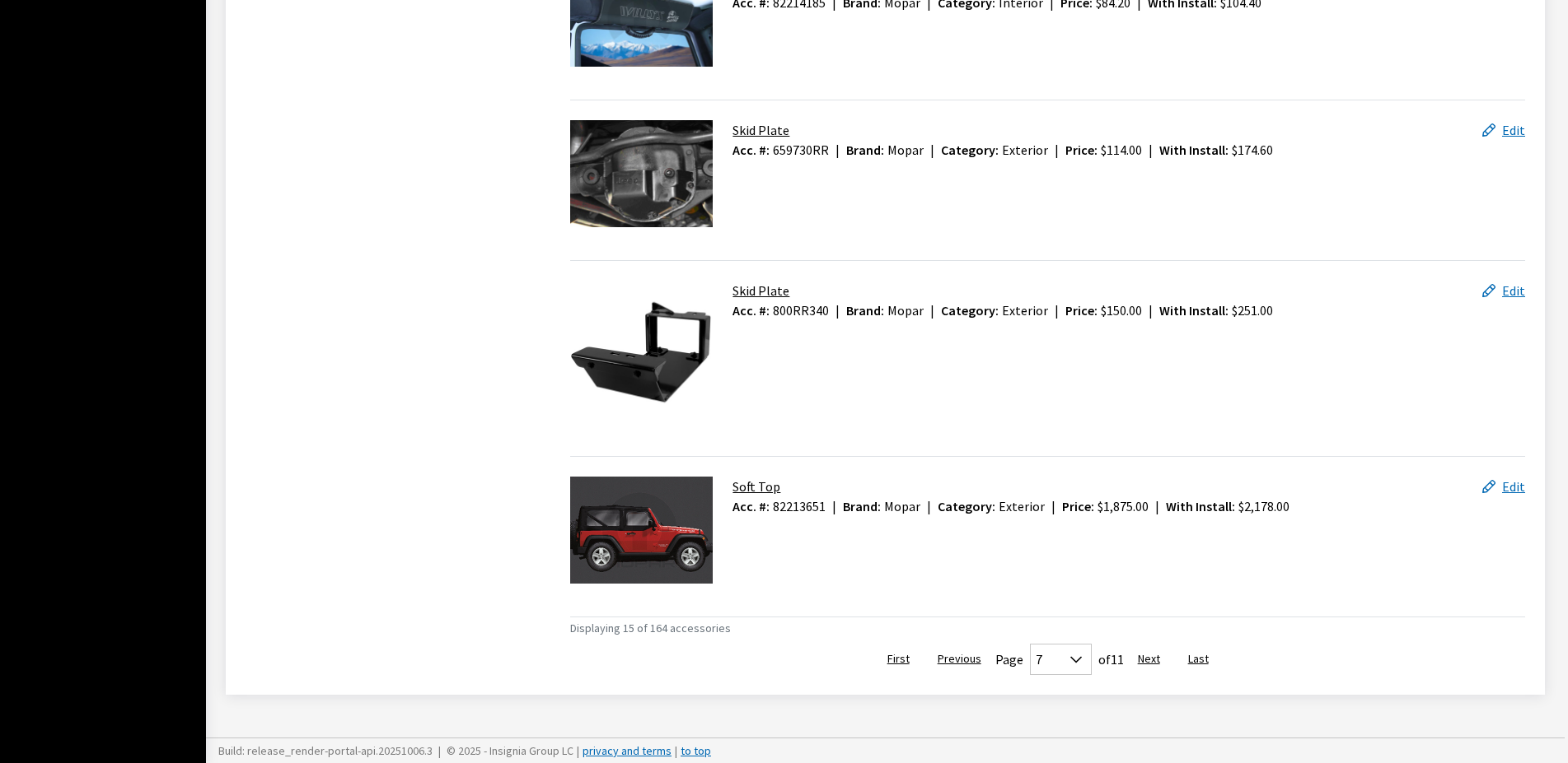
click at [1141, 658] on button "Next" at bounding box center [1148, 659] width 50 height 32
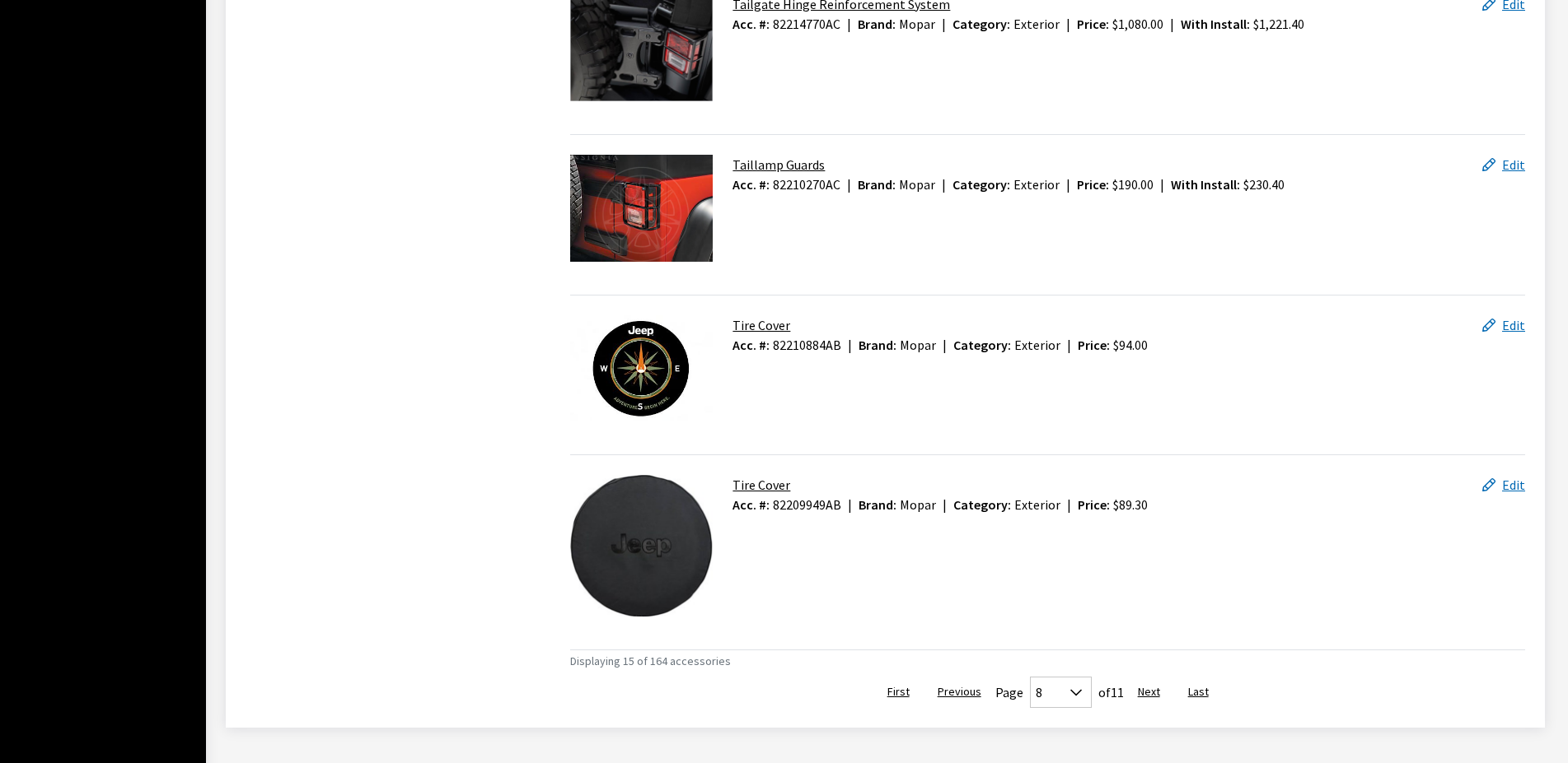
scroll to position [2493, 0]
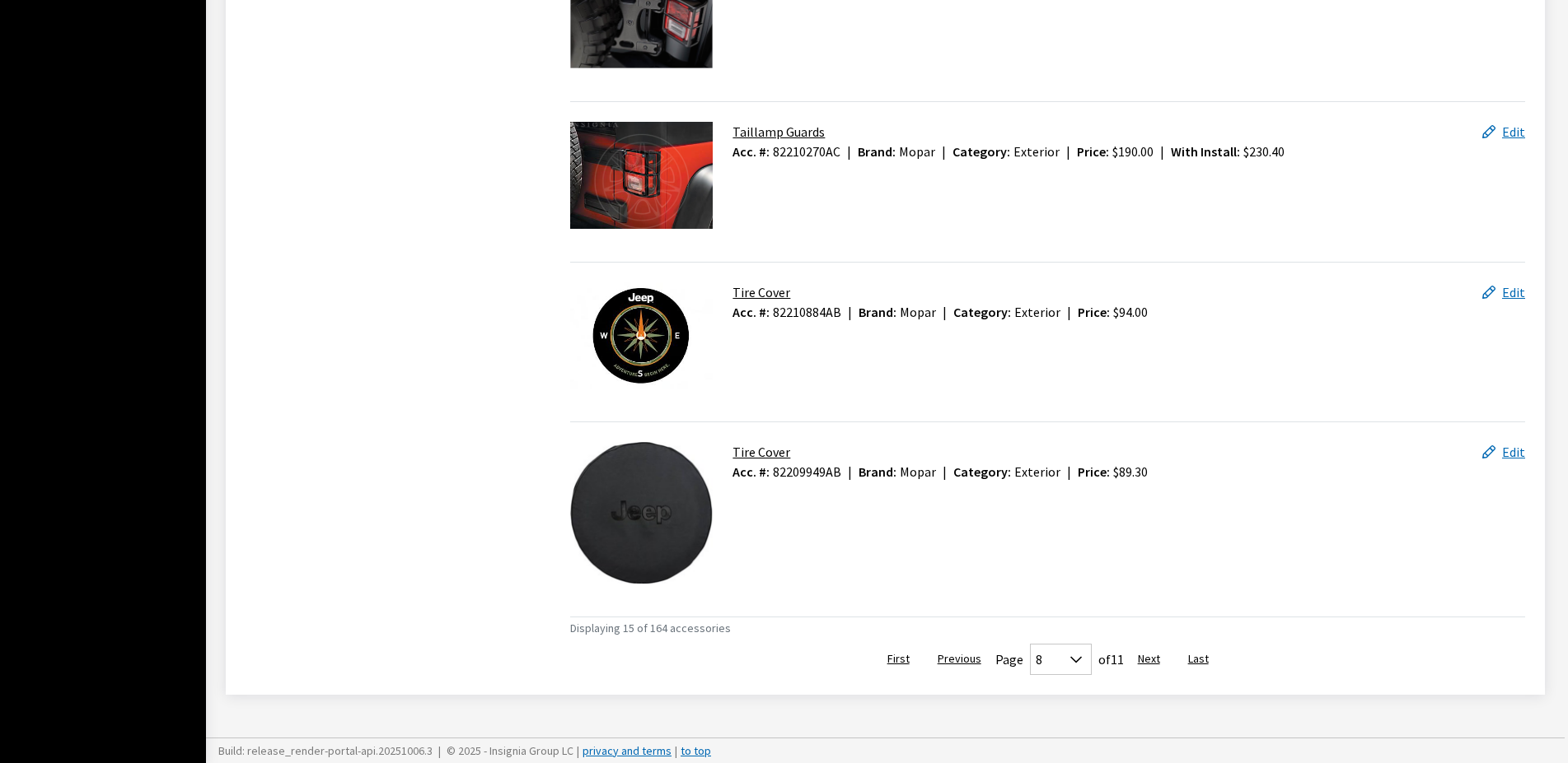
click at [1149, 655] on button "Next" at bounding box center [1148, 659] width 50 height 32
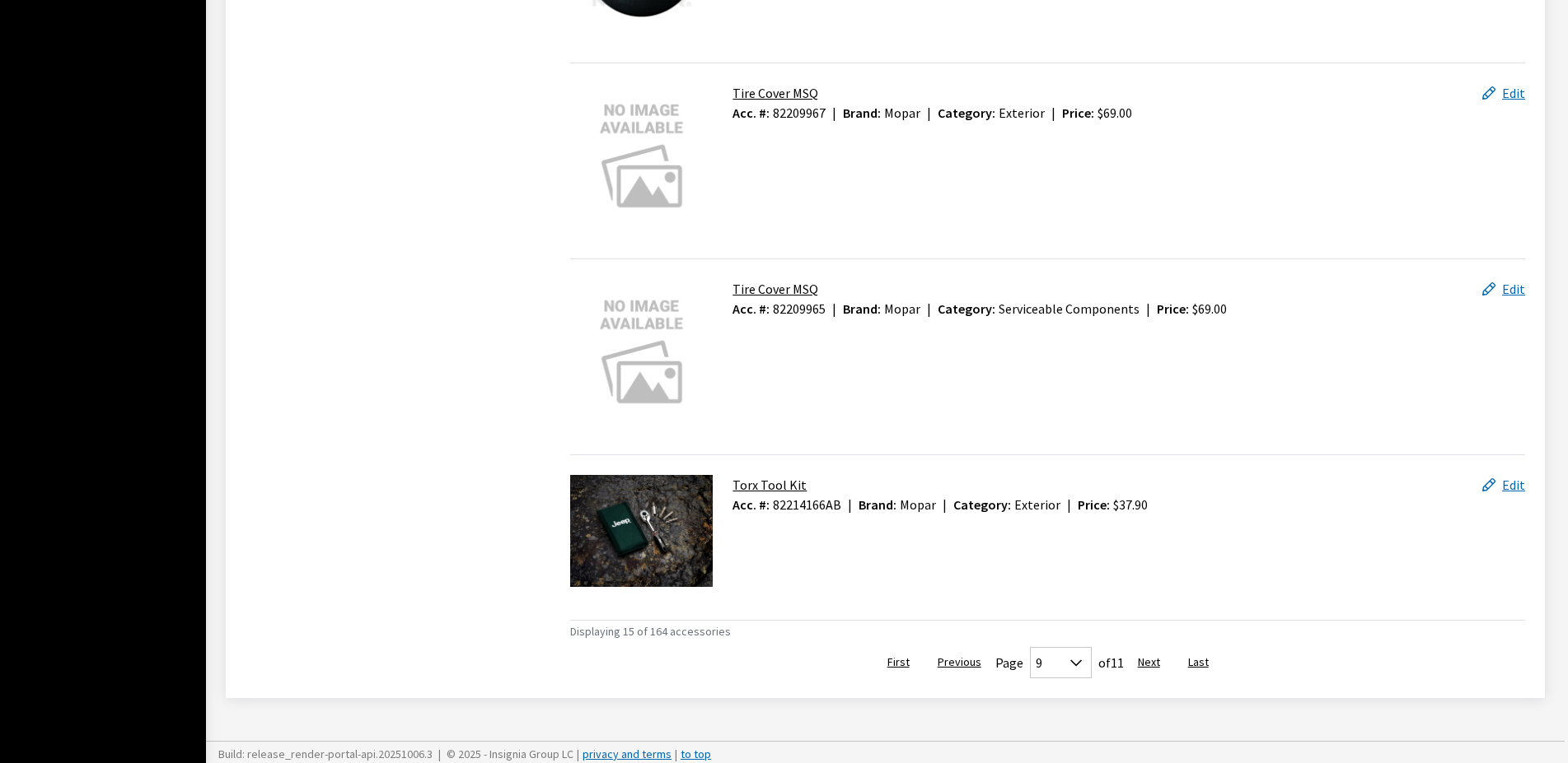
scroll to position [2666, 0]
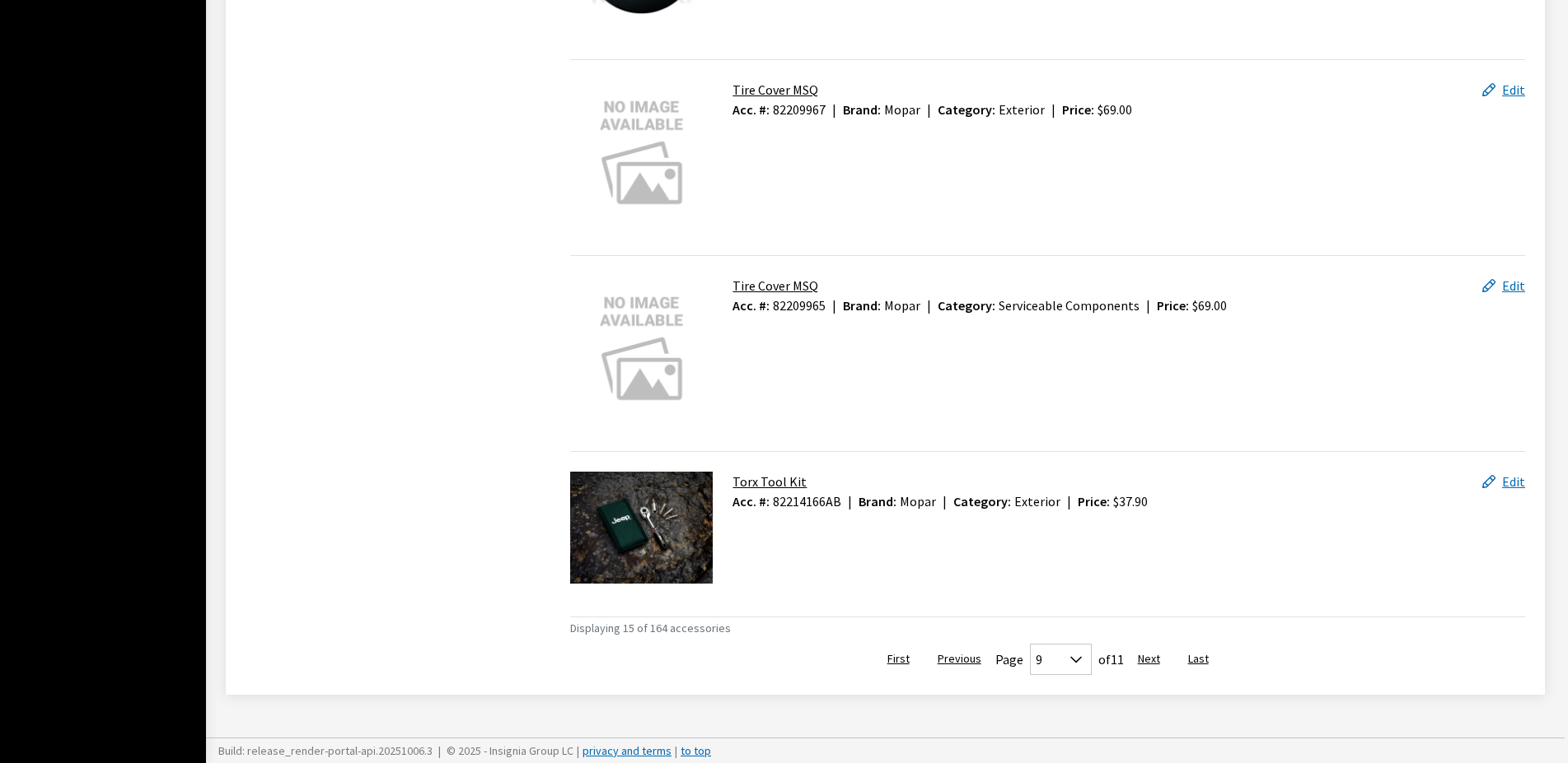
click at [901, 659] on button "First" at bounding box center [899, 659] width 50 height 32
select select "0"
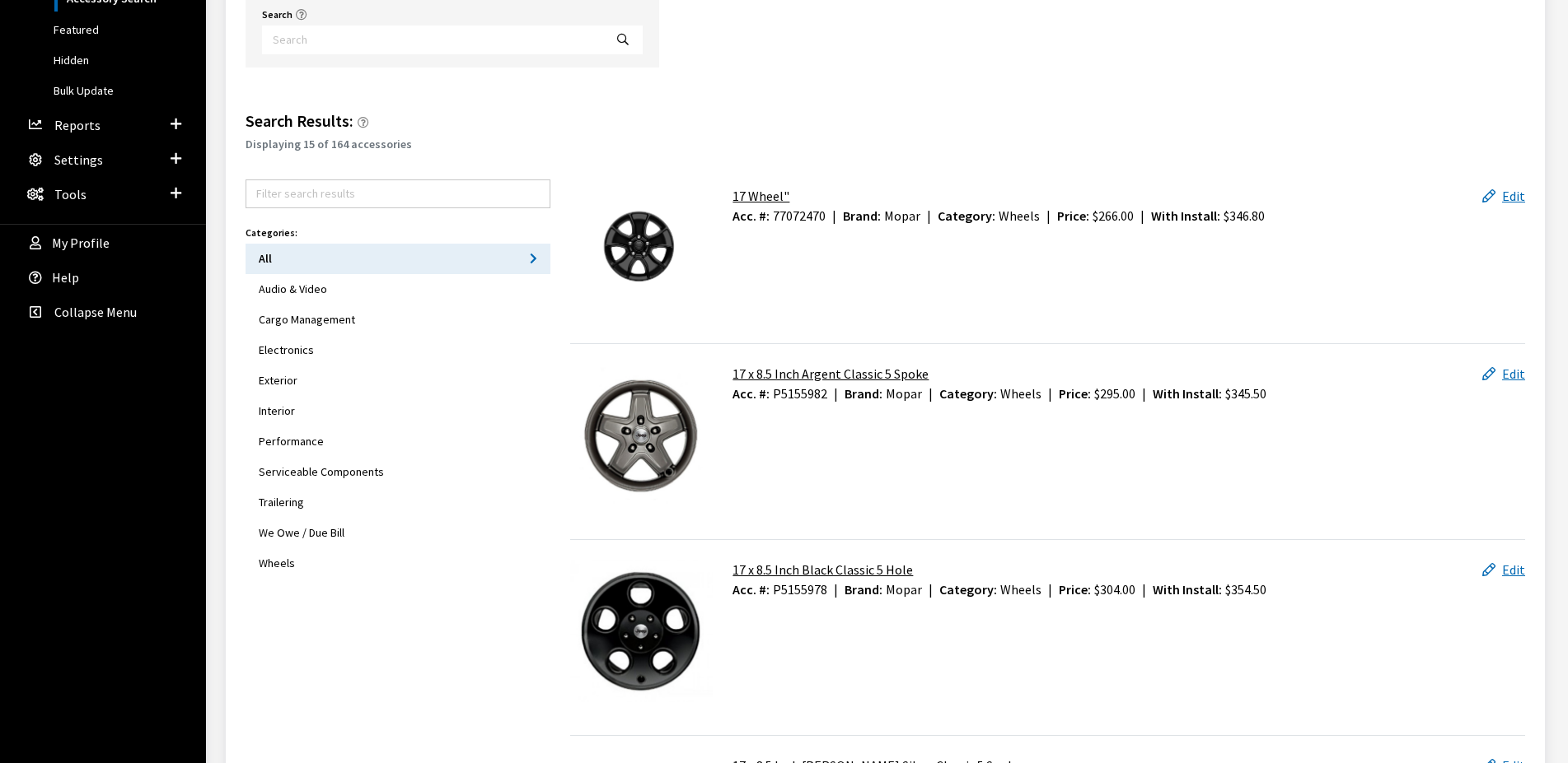
scroll to position [252, 0]
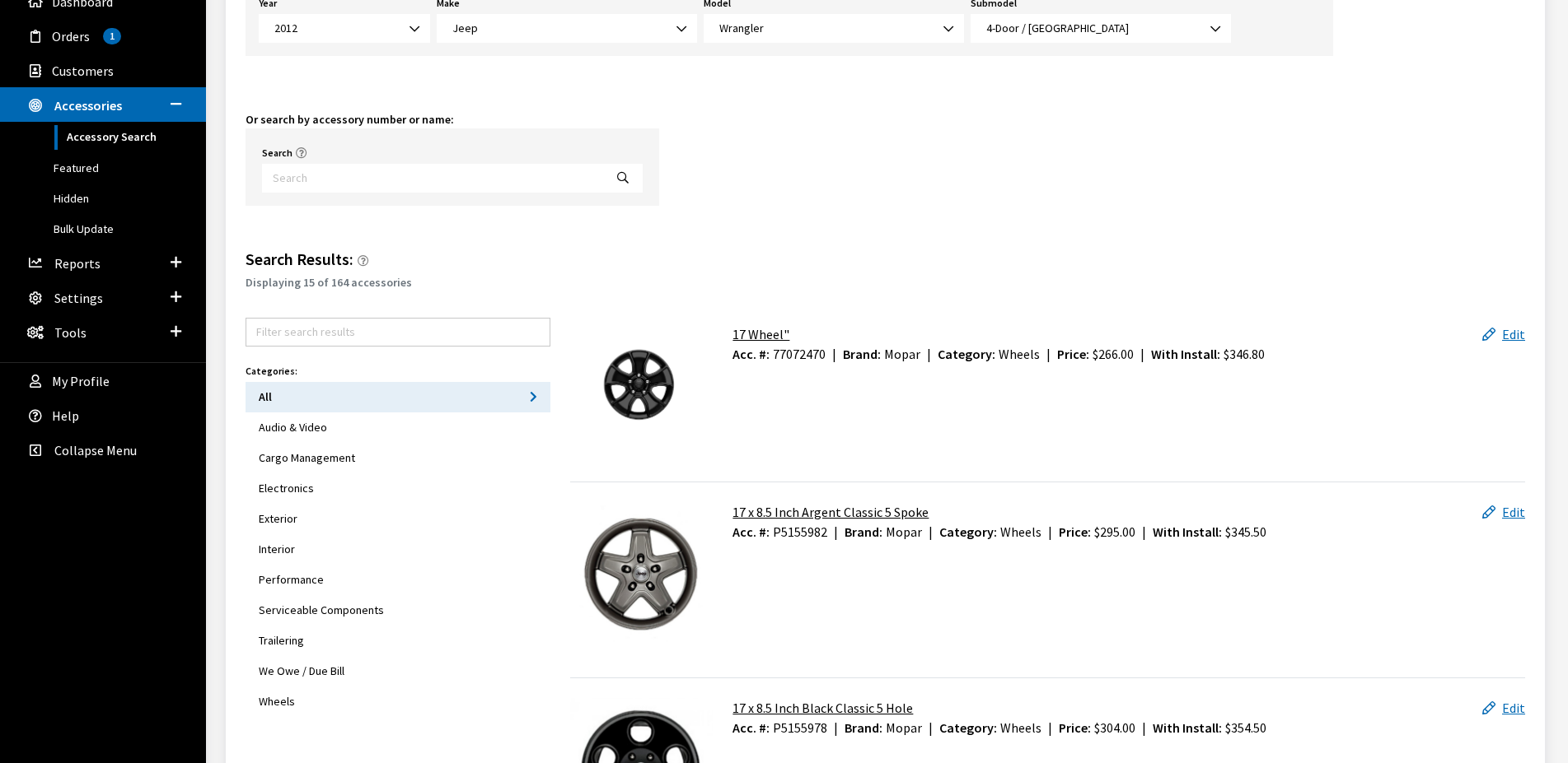
click at [281, 510] on button "Exterior" at bounding box center [398, 519] width 305 height 31
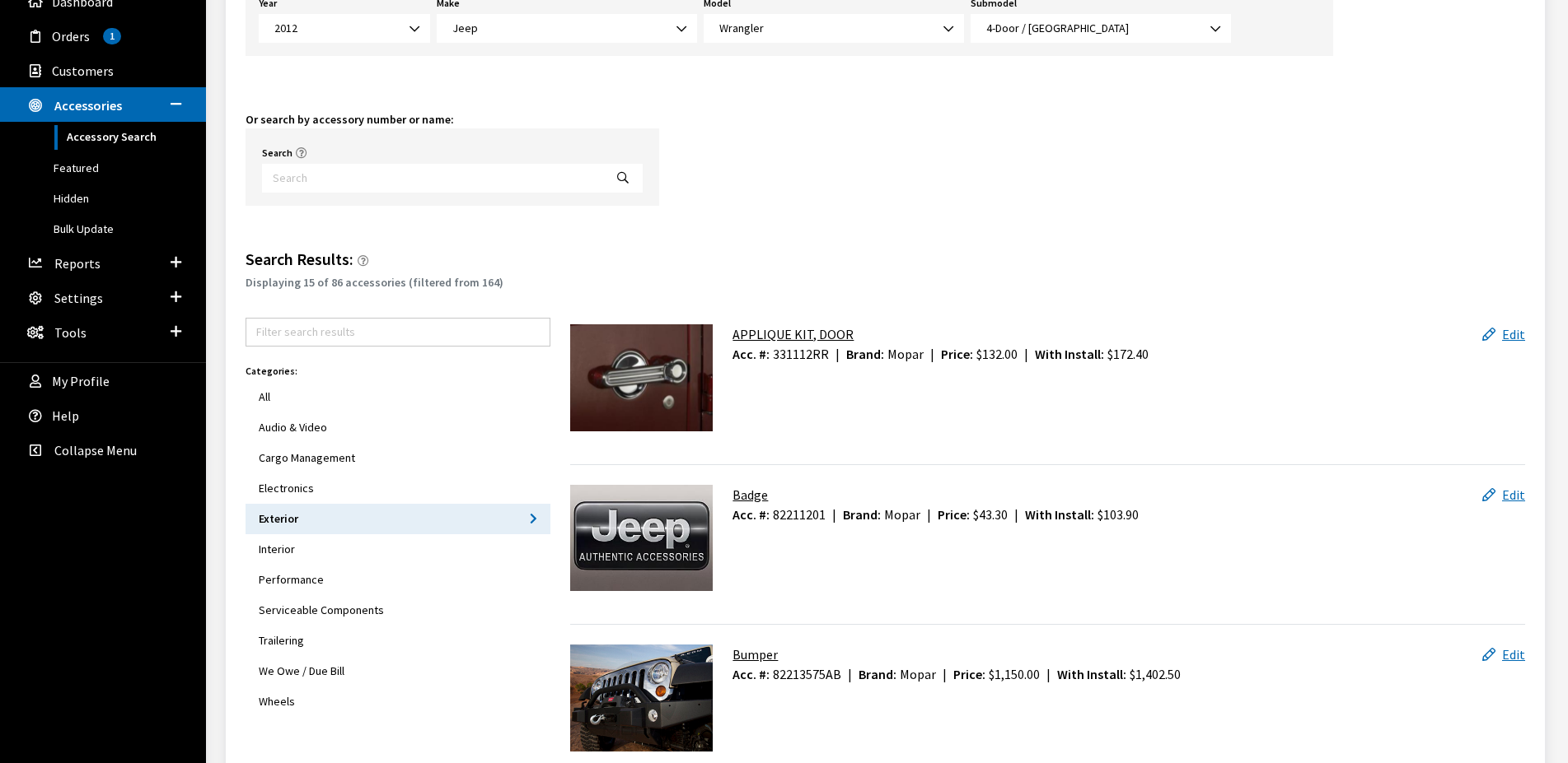
scroll to position [0, 0]
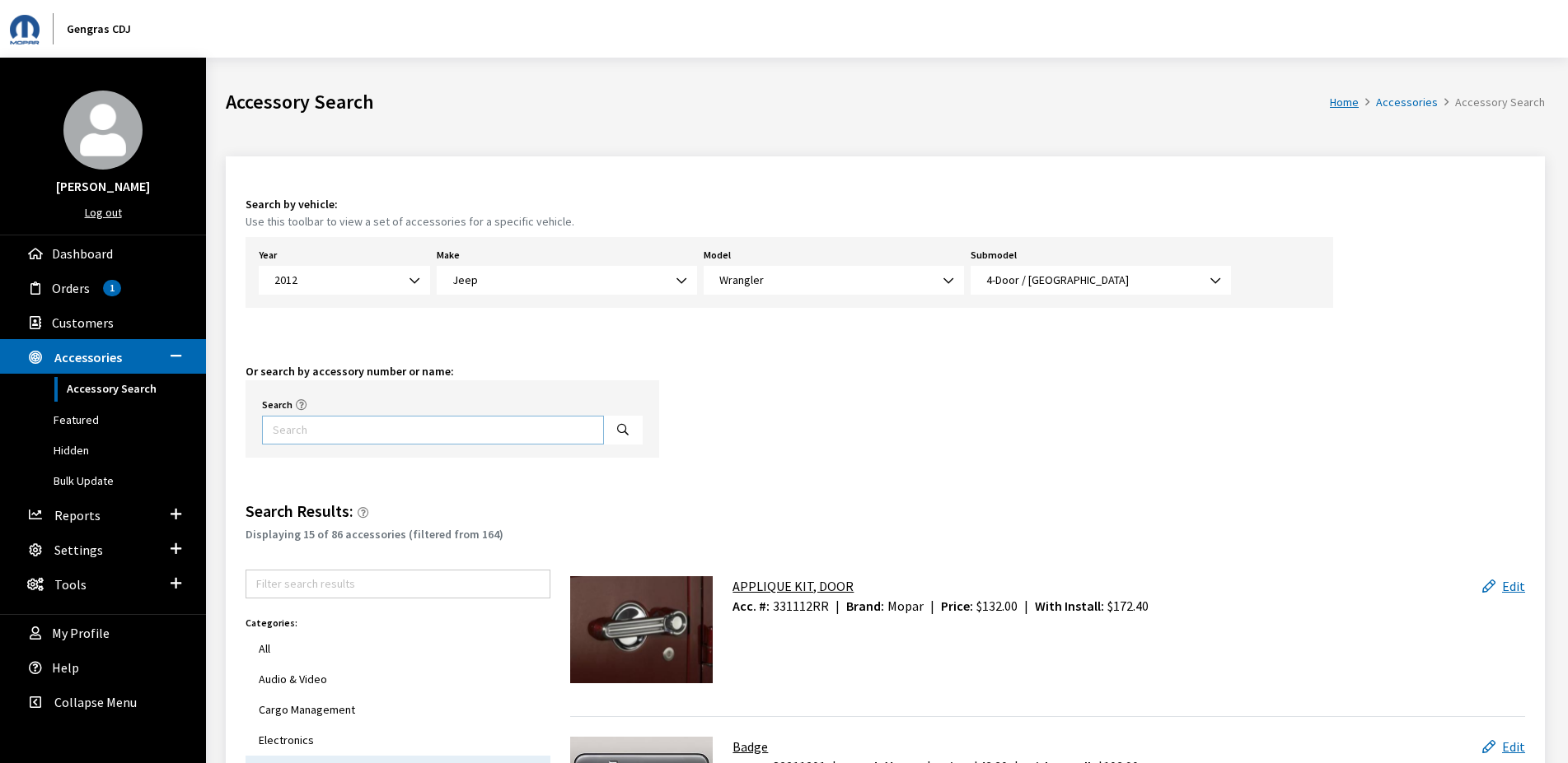
click at [355, 425] on input "Search" at bounding box center [433, 430] width 342 height 29
type input "82214793"
select select
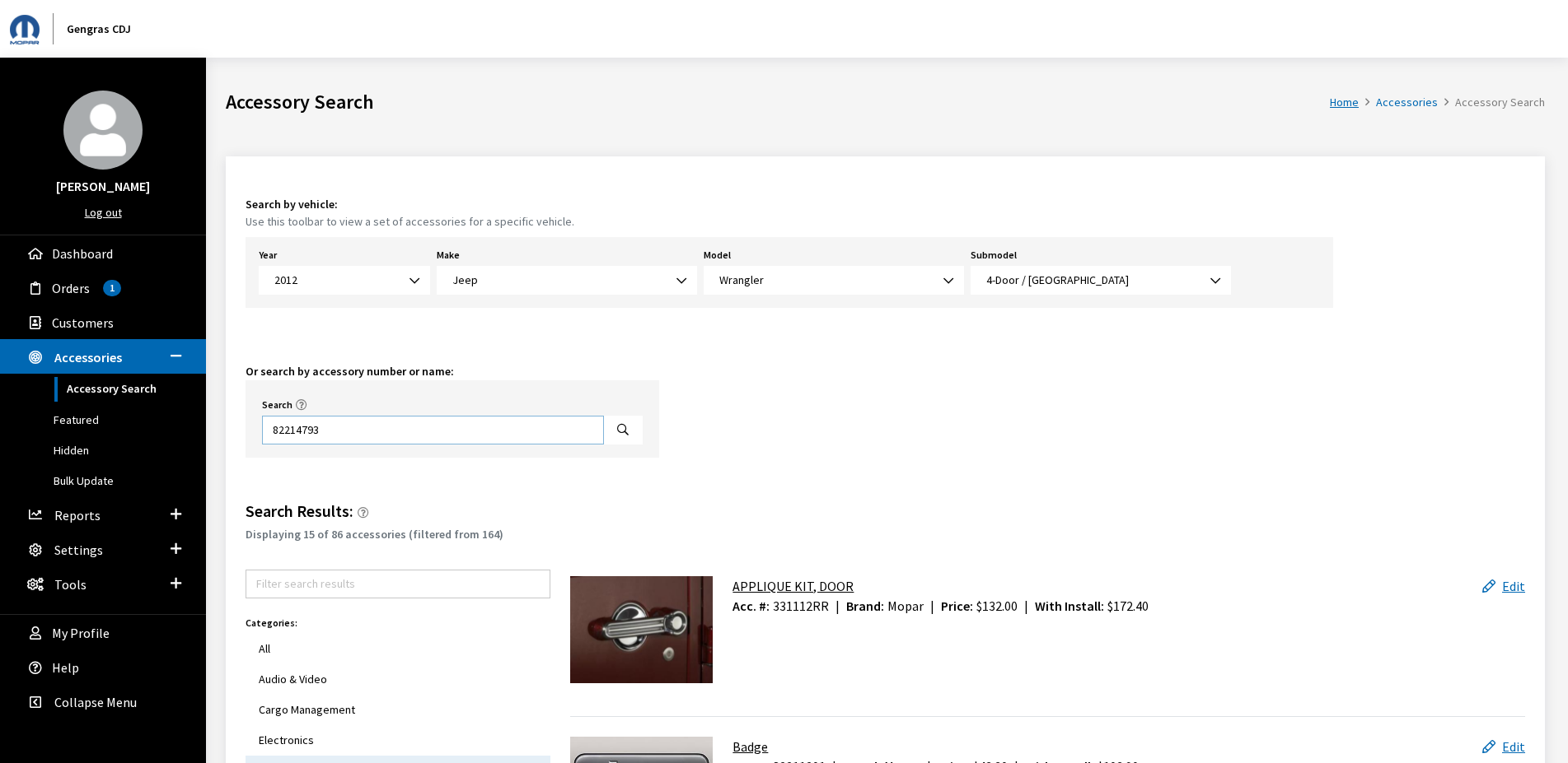
select select
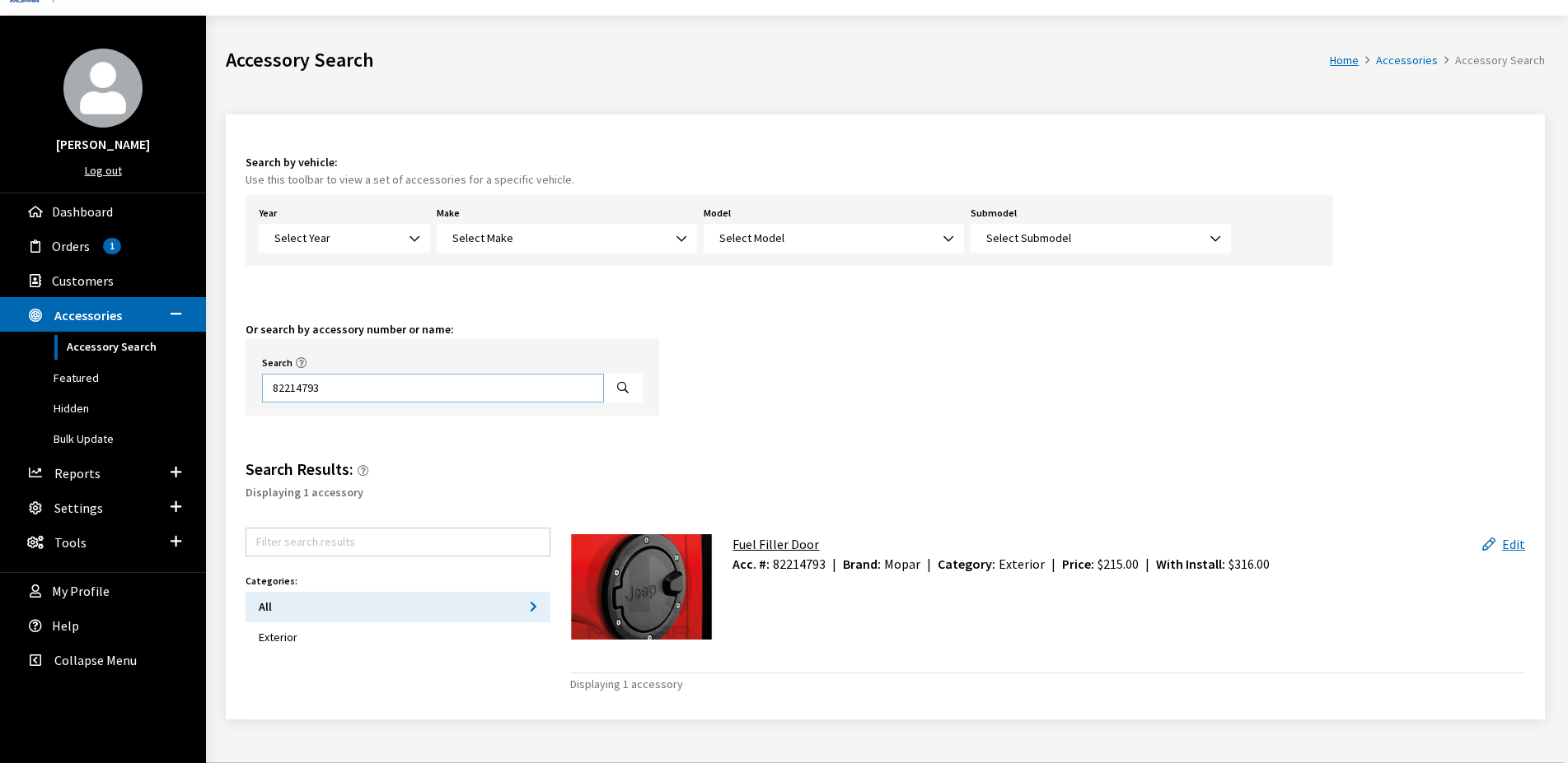
scroll to position [67, 0]
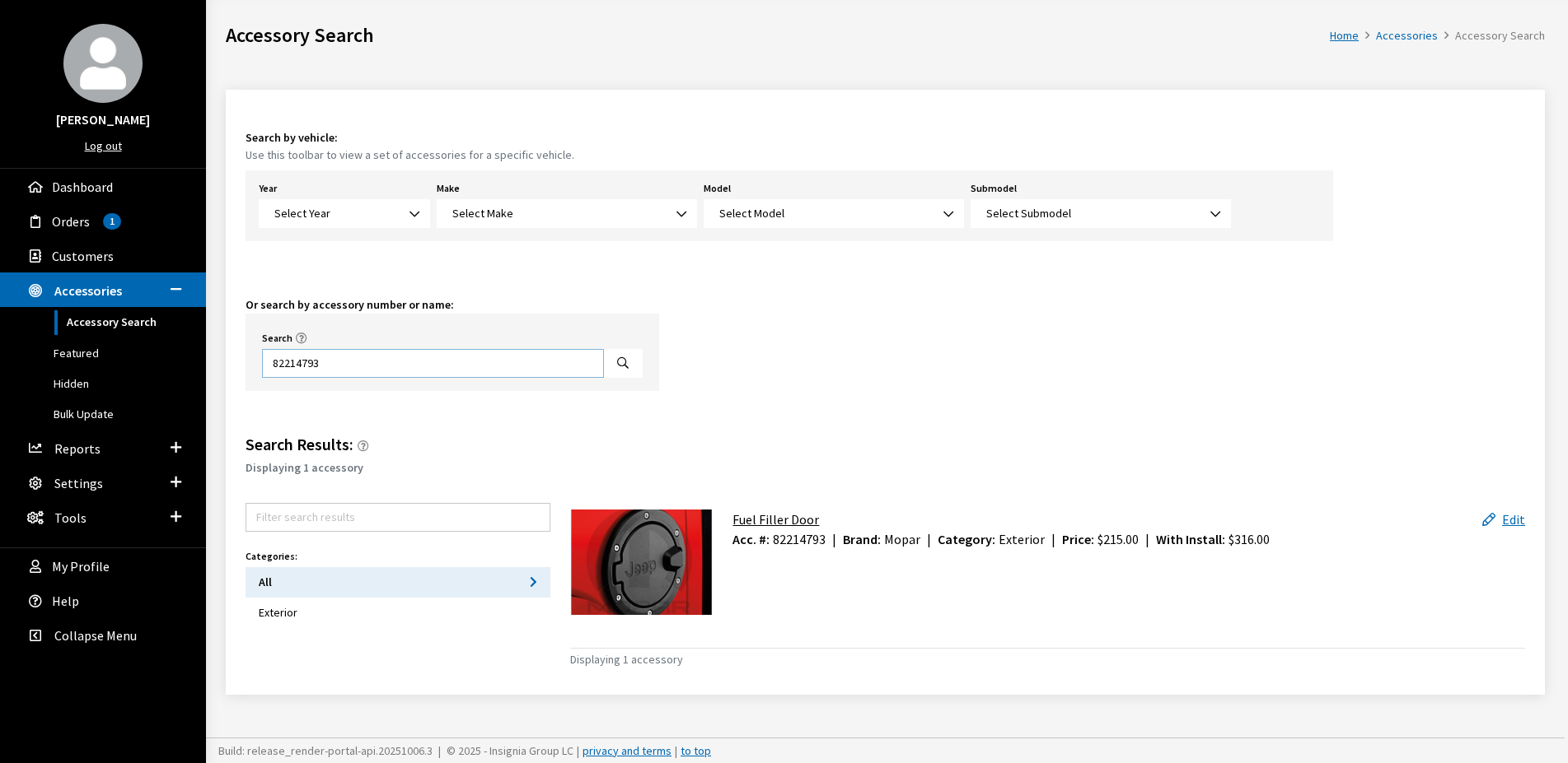
type input "82214793"
click at [793, 515] on link "Fuel Filler Door" at bounding box center [776, 519] width 86 height 16
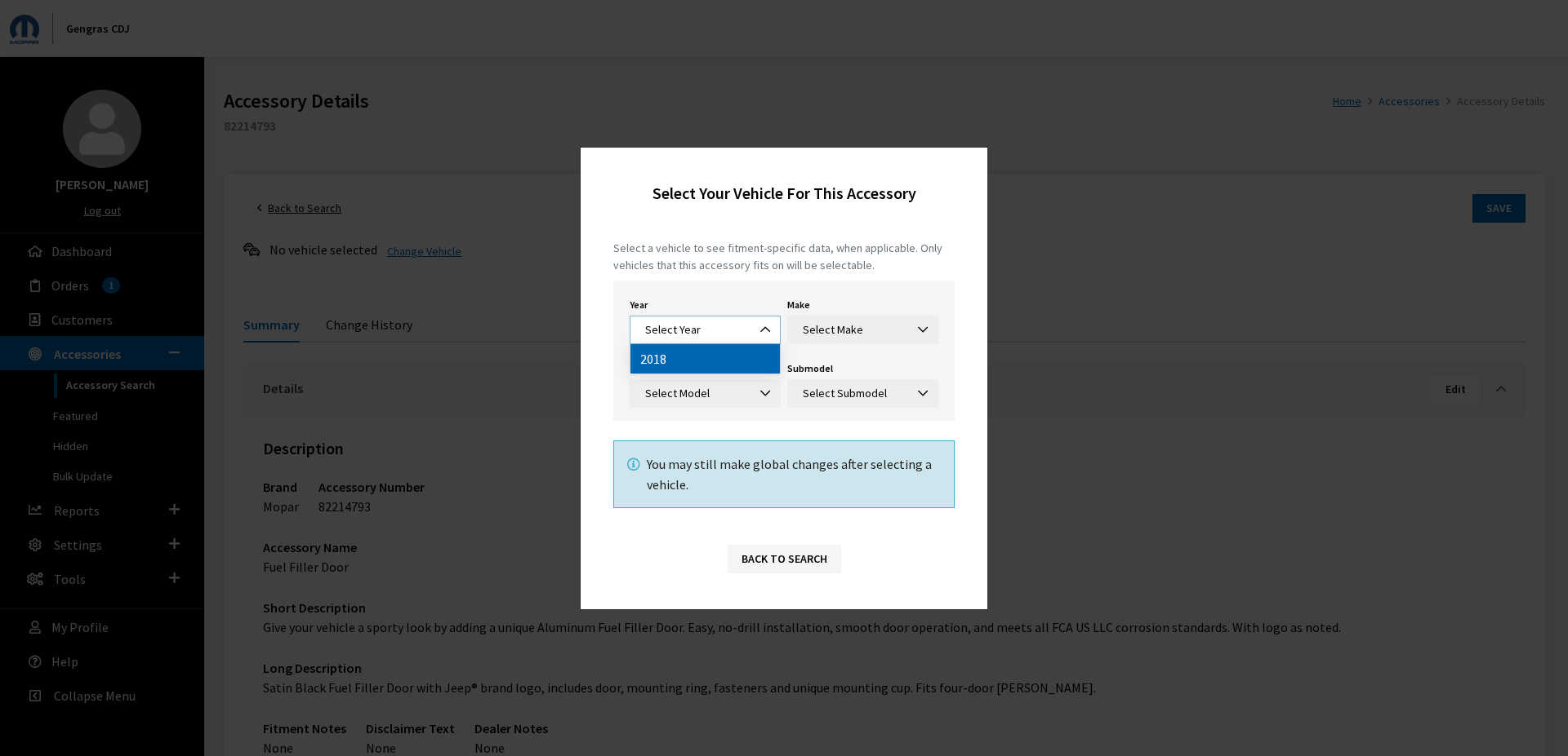
click at [741, 330] on span "Select Year" at bounding box center [705, 330] width 129 height 17
select select "2018"
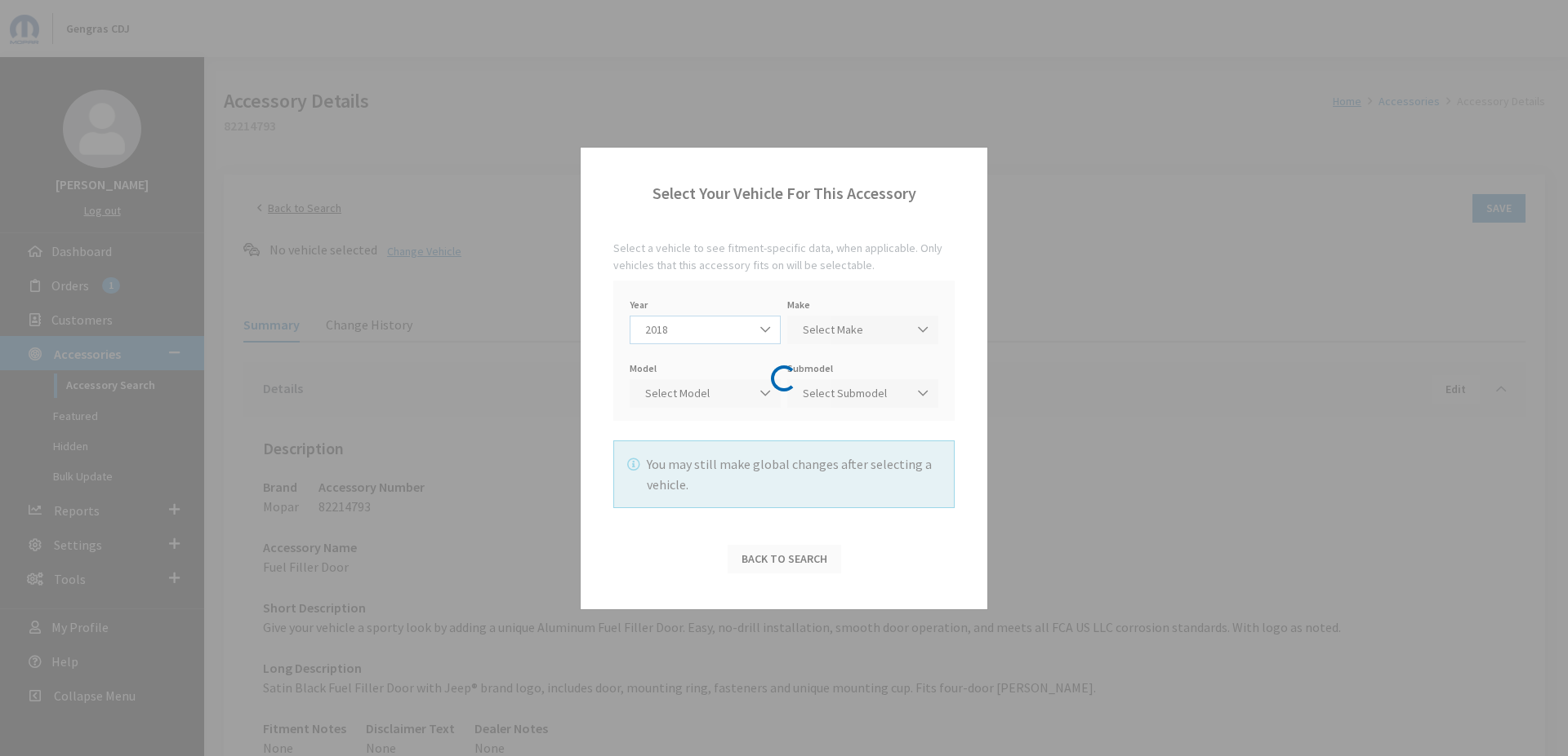
select select "16"
select select "970"
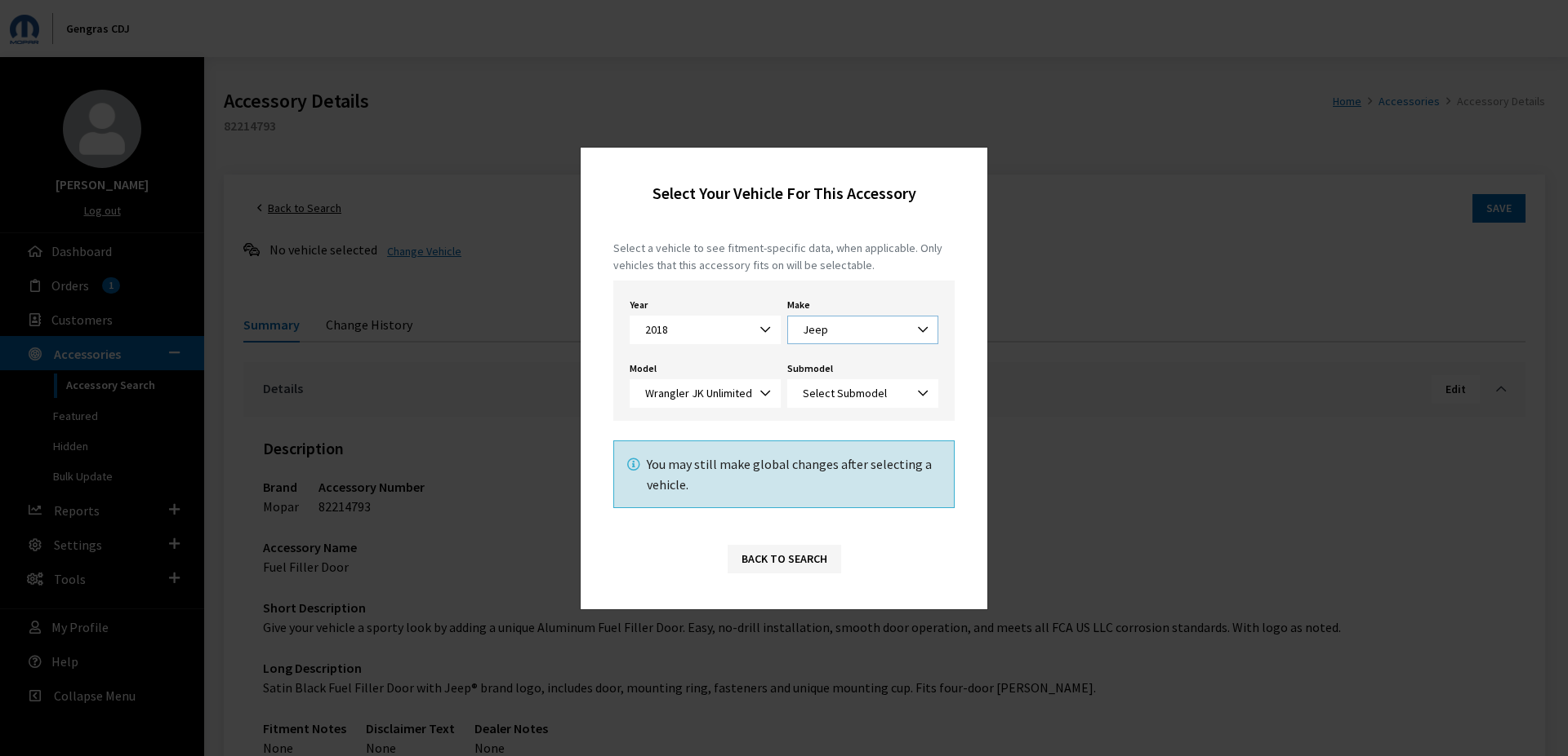
click at [834, 337] on span "Jeep" at bounding box center [862, 330] width 129 height 17
click at [737, 381] on span "Wrangler JK Unlimited" at bounding box center [705, 394] width 151 height 29
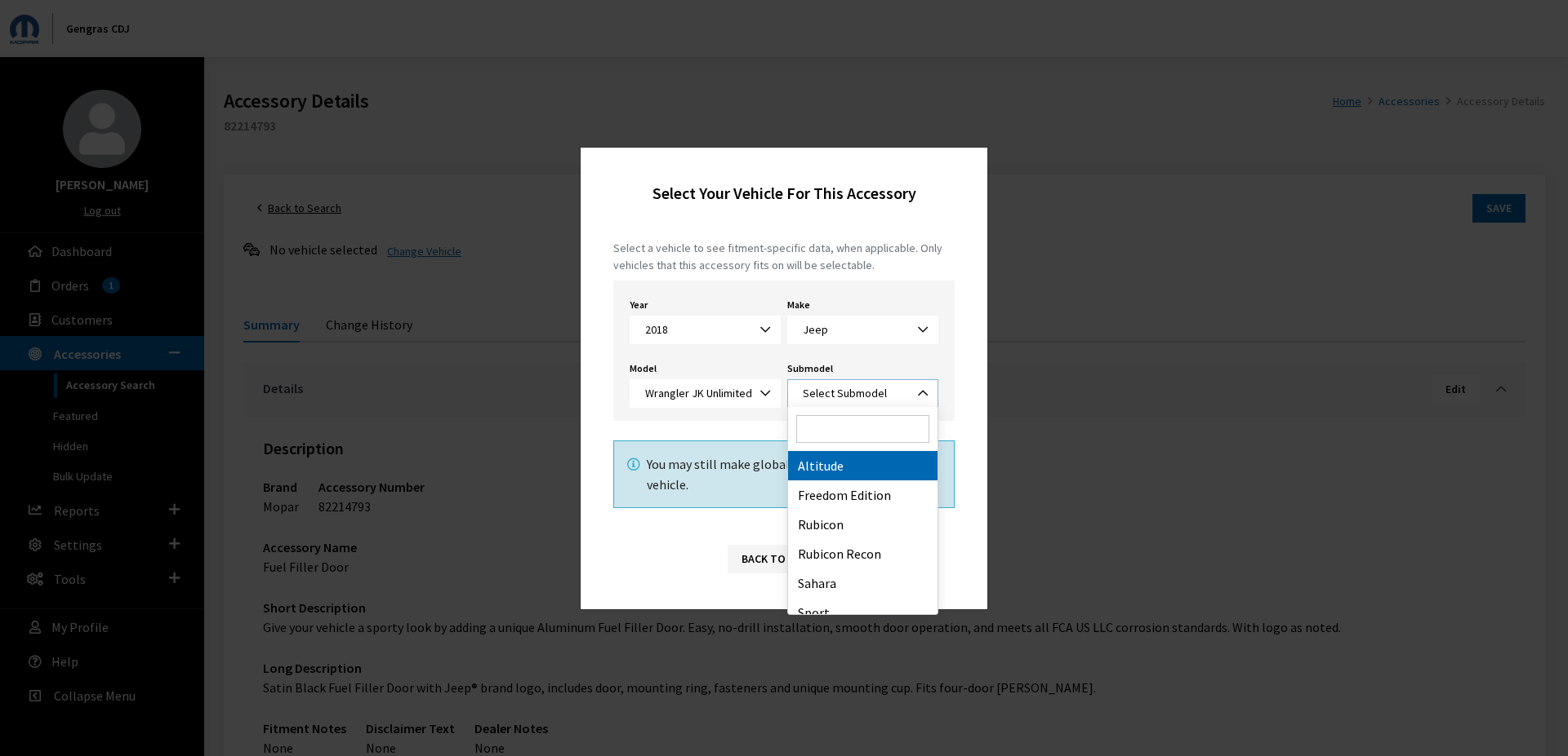
click at [859, 401] on span "Select Submodel" at bounding box center [862, 394] width 129 height 17
click at [715, 514] on div "Select a vehicle to see fitment-specific data, when applicable. Only vehicles t…" at bounding box center [783, 374] width 406 height 301
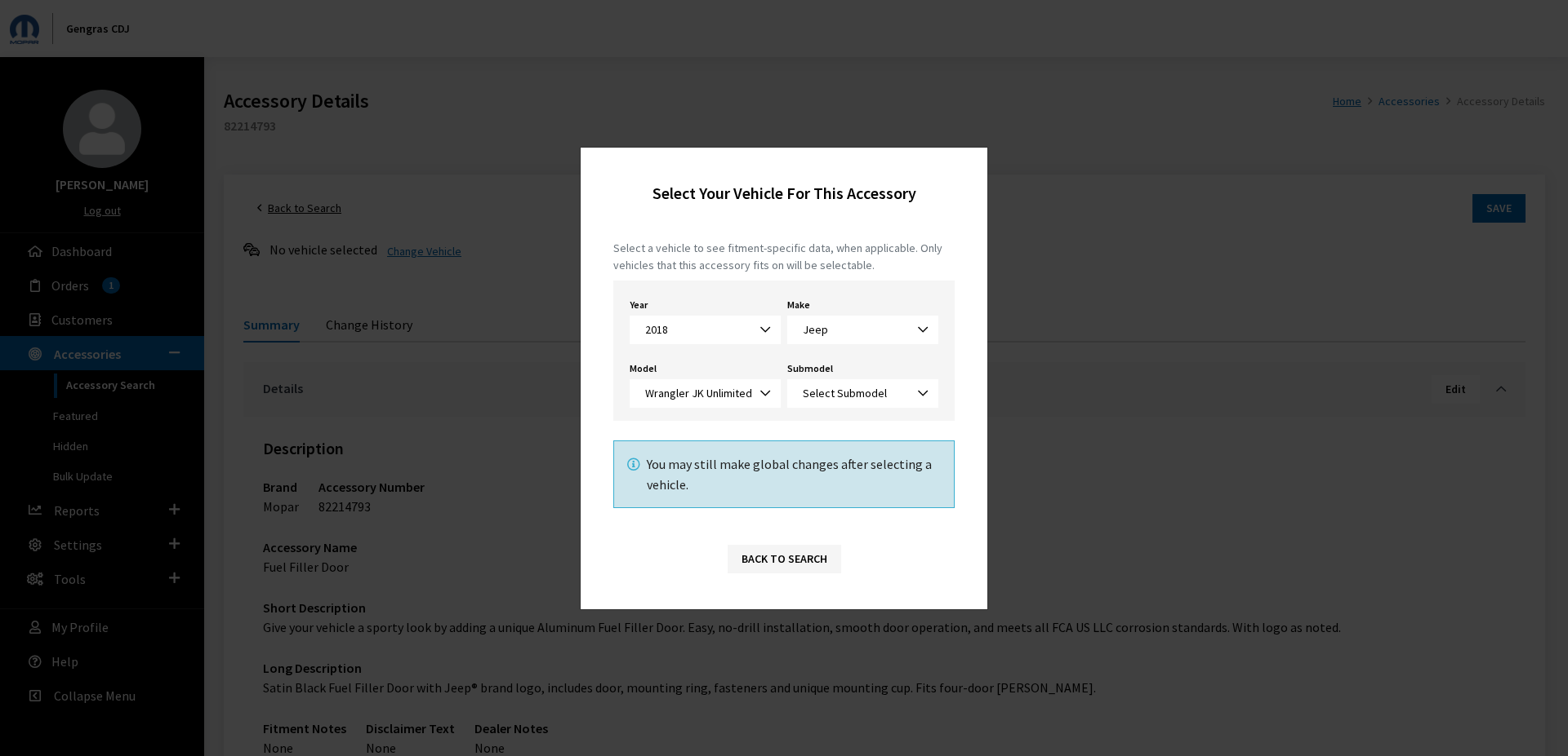
click at [802, 467] on li "You may still make global changes after selecting a vehicle." at bounding box center [784, 475] width 314 height 40
click at [816, 396] on span "Select Submodel" at bounding box center [845, 393] width 84 height 14
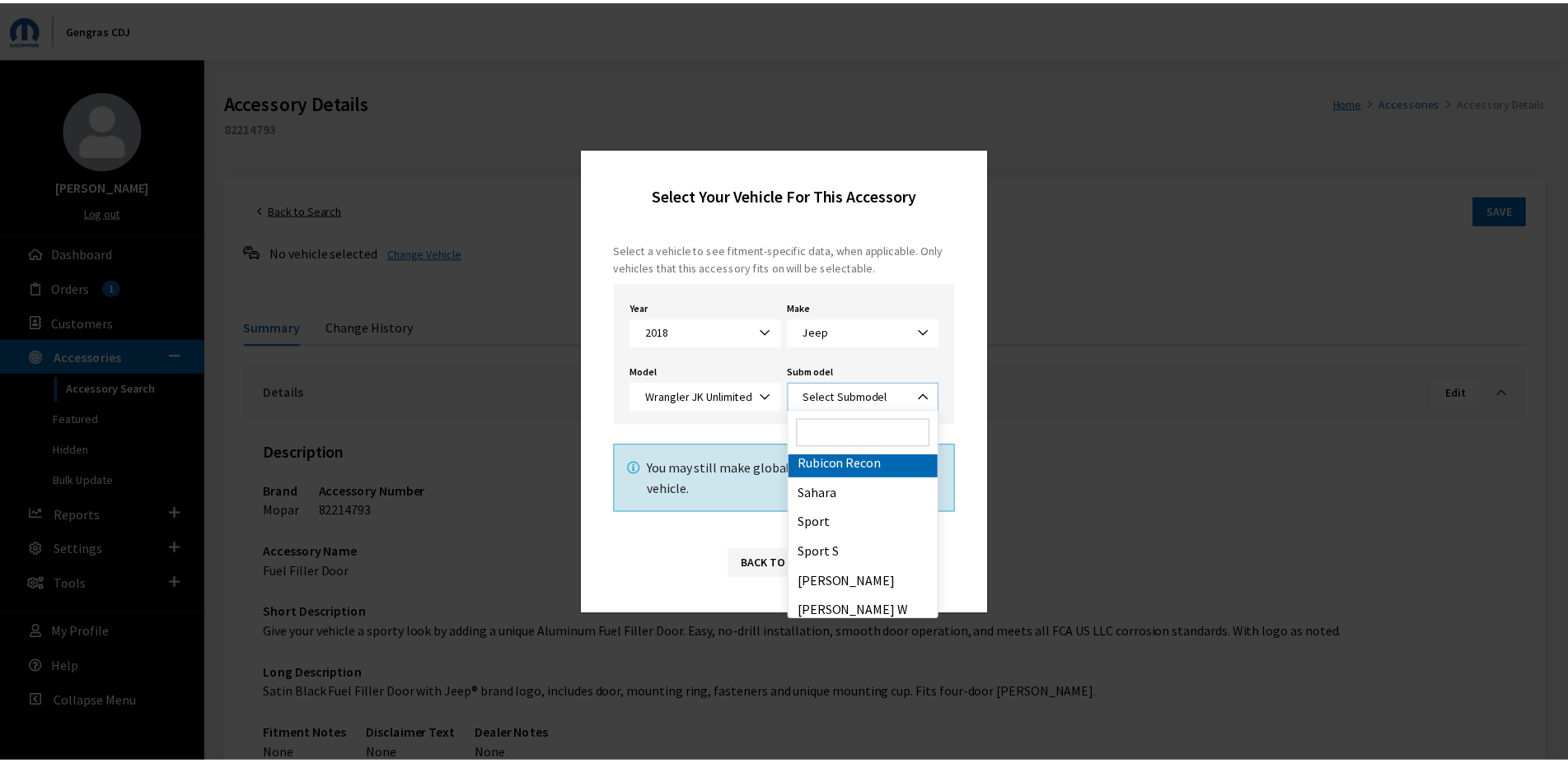
scroll to position [102, 0]
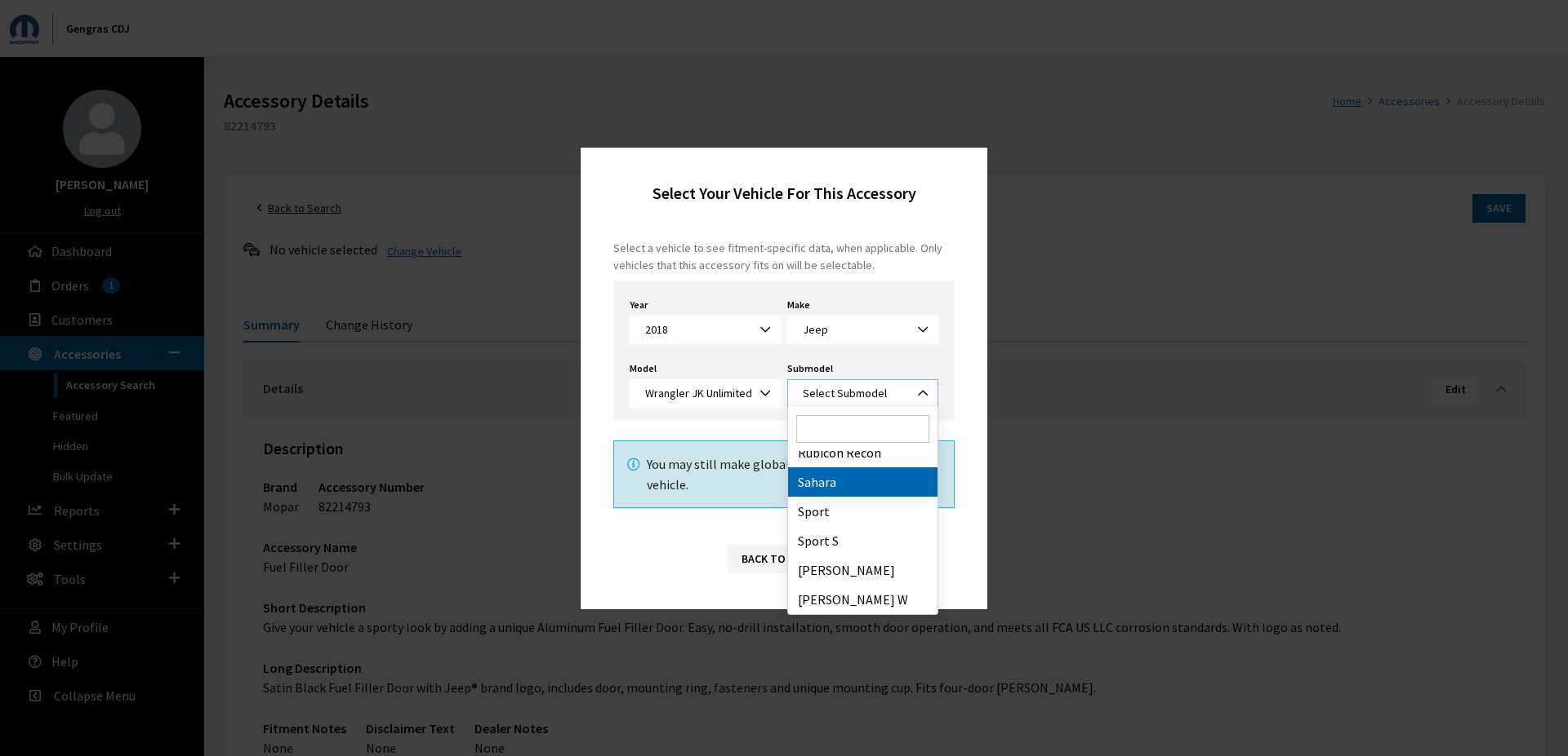
select select "1585"
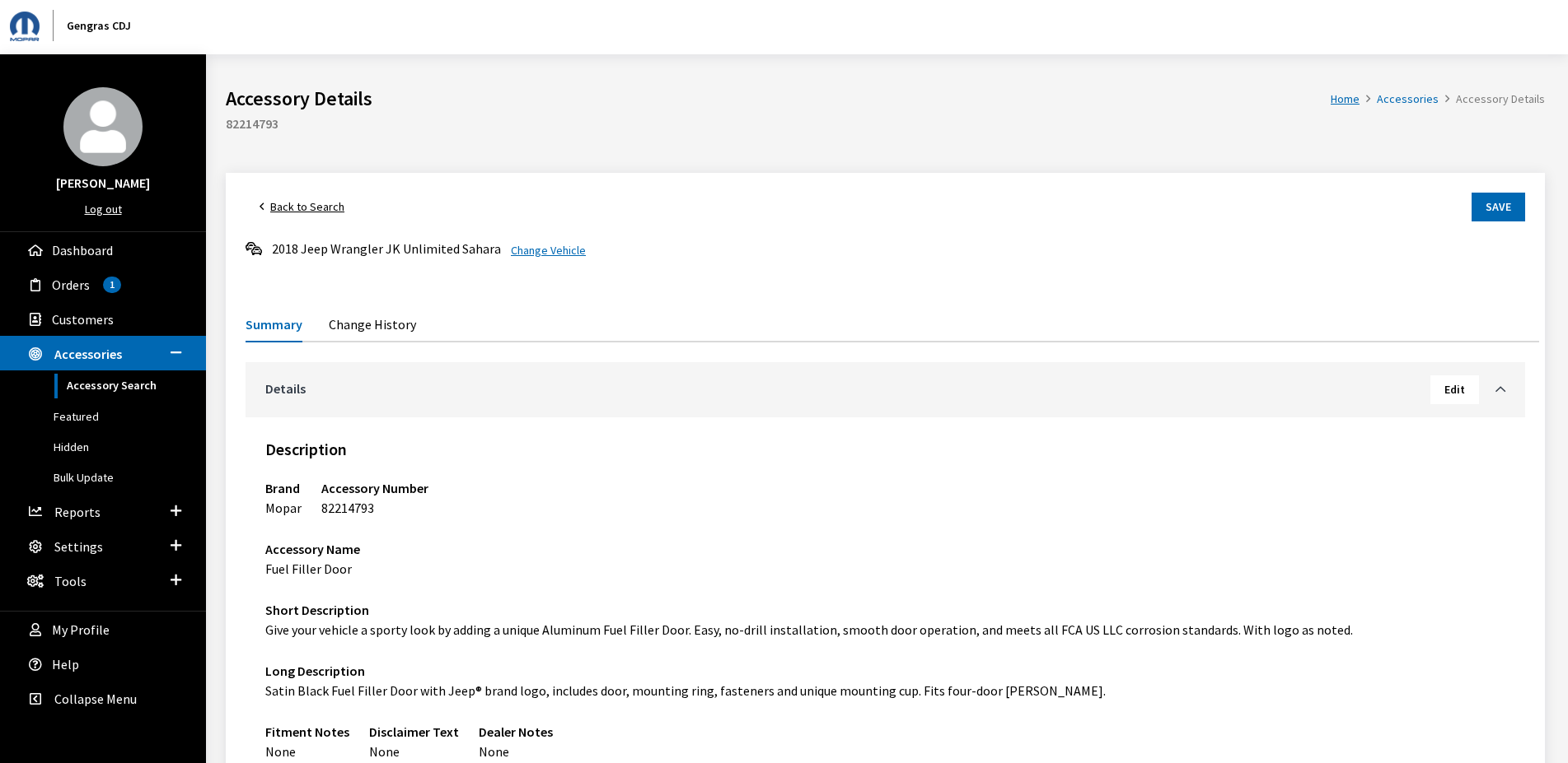
scroll to position [0, 0]
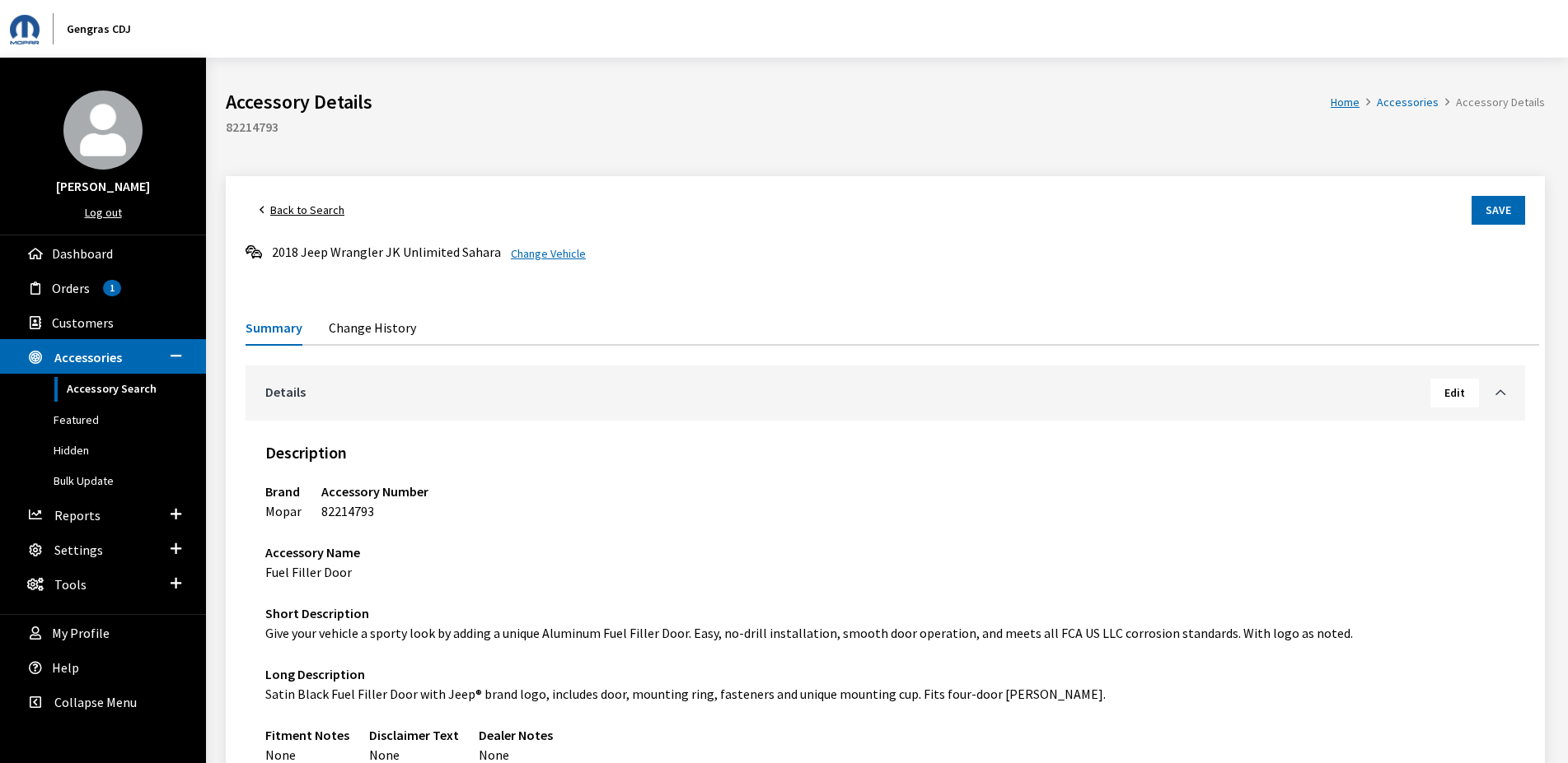
click at [469, 758] on div "Dealer Notes None" at bounding box center [516, 741] width 94 height 48
